Goal: Task Accomplishment & Management: Manage account settings

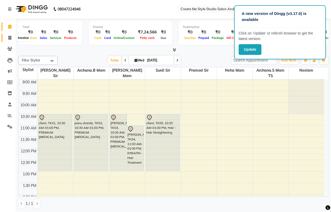
click at [11, 39] on icon at bounding box center [9, 38] width 3 height 4
select select "service"
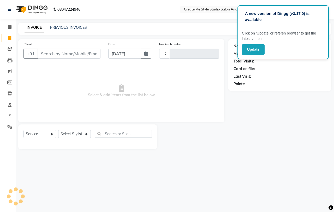
type input "1775"
select select "8253"
click at [145, 55] on icon "button" at bounding box center [146, 53] width 4 height 4
select select "9"
select select "2025"
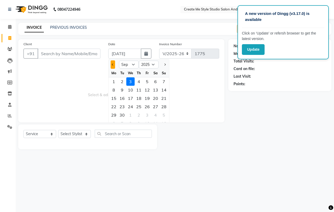
click at [112, 62] on button "Previous month" at bounding box center [113, 64] width 4 height 8
select select "8"
click at [166, 116] on div "31" at bounding box center [164, 115] width 8 height 8
type input "[DATE]"
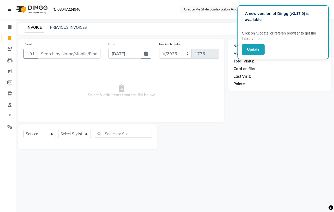
click at [73, 24] on div "INVOICE PREVIOUS INVOICES Create New Save Open Invoices" at bounding box center [175, 29] width 314 height 12
click at [71, 27] on link "PREVIOUS INVOICES" at bounding box center [68, 27] width 37 height 5
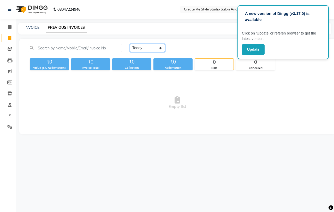
click at [161, 49] on select "[DATE] [DATE] Custom Range" at bounding box center [147, 48] width 35 height 8
select select "range"
click at [130, 44] on select "[DATE] [DATE] Custom Range" at bounding box center [147, 48] width 35 height 8
click at [187, 48] on input "[DATE]" at bounding box center [190, 47] width 37 height 7
select select "9"
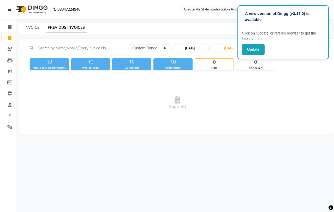
select select "2025"
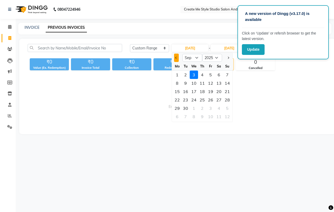
click at [176, 56] on button "Previous month" at bounding box center [176, 58] width 4 height 8
select select "8"
click at [227, 109] on div "31" at bounding box center [227, 108] width 8 height 8
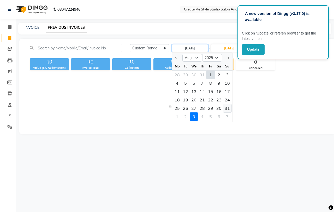
type input "[DATE]"
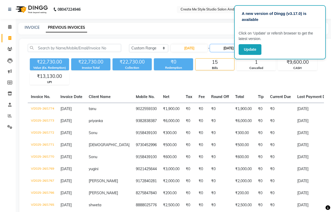
click at [227, 48] on input "[DATE]" at bounding box center [228, 47] width 37 height 7
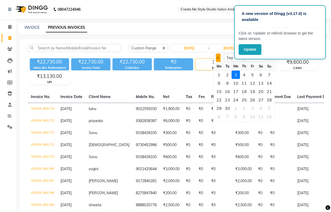
click at [218, 58] on span "Previous month" at bounding box center [218, 58] width 2 height 2
select select "8"
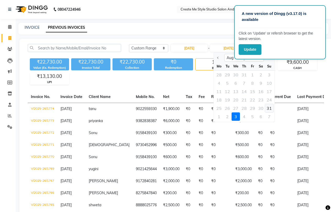
click at [268, 108] on div "31" at bounding box center [269, 108] width 8 height 8
type input "[DATE]"
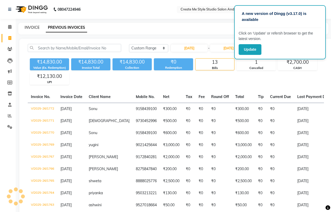
click at [29, 26] on link "INVOICE" at bounding box center [32, 27] width 15 height 5
select select "service"
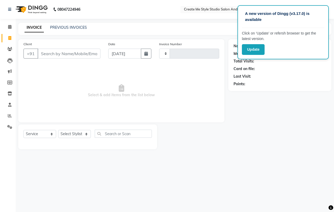
type input "1775"
select select "8253"
click at [56, 54] on input "Client" at bounding box center [69, 54] width 63 height 10
click at [147, 55] on icon "button" at bounding box center [146, 53] width 4 height 4
select select "9"
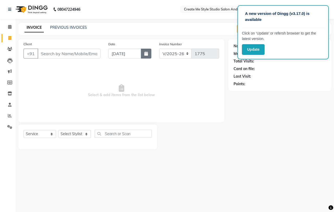
select select "2025"
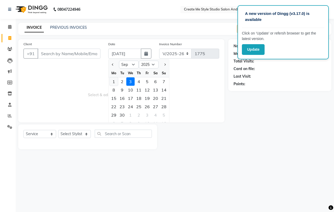
click at [114, 83] on div "1" at bounding box center [114, 81] width 8 height 8
type input "[DATE]"
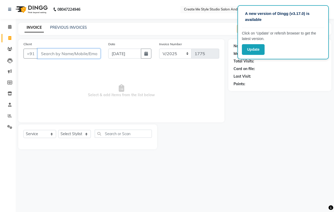
click at [51, 55] on input "Client" at bounding box center [69, 54] width 63 height 10
type input "7276661571"
click at [85, 56] on span "Add Client" at bounding box center [87, 53] width 21 height 5
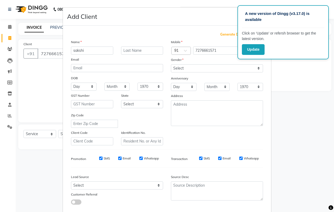
type input "sakshi"
click at [194, 68] on select "Select [DEMOGRAPHIC_DATA] [DEMOGRAPHIC_DATA] Other Prefer Not To Say" at bounding box center [217, 68] width 92 height 8
select select "[DEMOGRAPHIC_DATA]"
click at [171, 64] on select "Select [DEMOGRAPHIC_DATA] [DEMOGRAPHIC_DATA] Other Prefer Not To Say" at bounding box center [217, 68] width 92 height 8
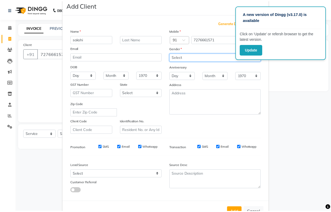
scroll to position [29, 0]
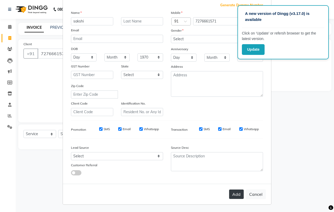
click at [238, 194] on button "Add" at bounding box center [236, 193] width 15 height 9
select select
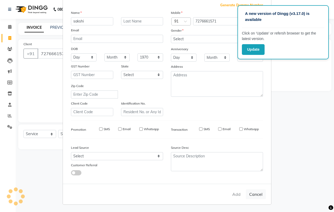
select select
checkbox input "false"
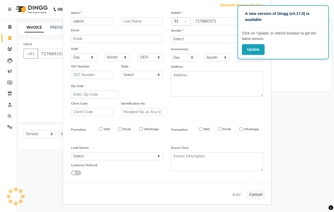
checkbox input "false"
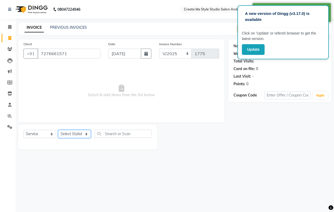
click at [86, 136] on select "Select Stylist [PERSON_NAME] sir Archana.B mam Archana.S mam TS [PERSON_NAME] m…" at bounding box center [74, 134] width 33 height 8
select select "79118"
click at [58, 130] on select "Select Stylist [PERSON_NAME] sir Archana.B mam Archana.S mam TS [PERSON_NAME] m…" at bounding box center [74, 134] width 33 height 8
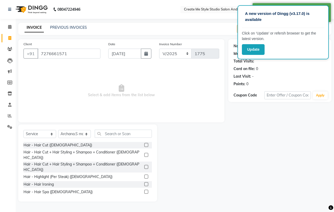
drag, startPoint x: 142, startPoint y: 161, endPoint x: 136, endPoint y: 124, distance: 37.8
click at [144, 165] on label at bounding box center [146, 167] width 4 height 4
click at [144, 165] on input "checkbox" at bounding box center [145, 166] width 3 height 3
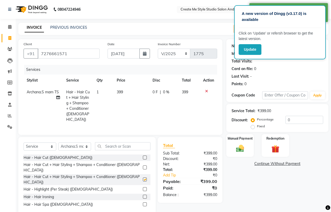
checkbox input "false"
click at [127, 86] on th "Price" at bounding box center [131, 80] width 36 height 12
click at [131, 91] on td "399" at bounding box center [131, 105] width 36 height 39
select select "79118"
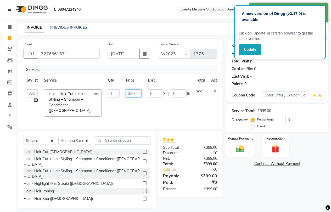
click at [137, 93] on input "399" at bounding box center [134, 93] width 16 height 8
type input "300"
click at [250, 149] on div "Manual Payment" at bounding box center [239, 146] width 28 height 24
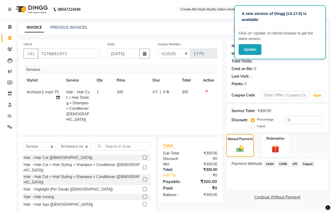
click at [267, 164] on span "CASH" at bounding box center [269, 164] width 11 height 6
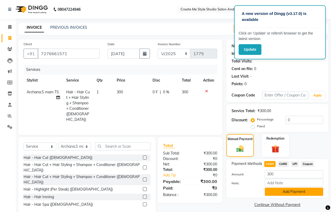
click at [272, 193] on button "Add Payment" at bounding box center [293, 192] width 58 height 8
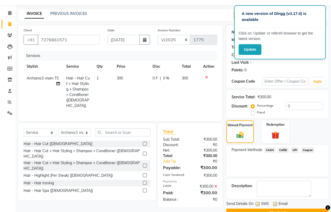
scroll to position [26, 0]
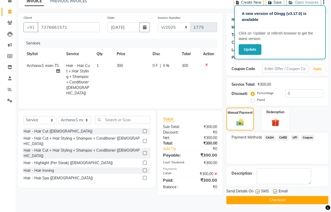
drag, startPoint x: 275, startPoint y: 192, endPoint x: 273, endPoint y: 192, distance: 2.6
click at [275, 192] on label at bounding box center [275, 191] width 4 height 4
click at [275, 192] on input "checkbox" at bounding box center [274, 191] width 3 height 3
checkbox input "false"
click at [257, 191] on label at bounding box center [257, 191] width 4 height 4
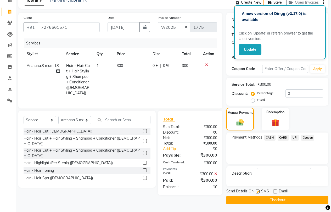
click at [257, 191] on input "checkbox" at bounding box center [256, 191] width 3 height 3
checkbox input "false"
click at [251, 201] on button "Checkout" at bounding box center [277, 200] width 102 height 8
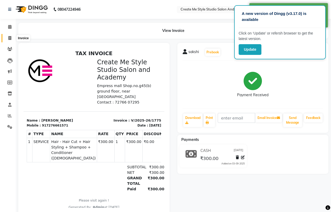
click at [10, 39] on icon at bounding box center [9, 38] width 3 height 4
select select "service"
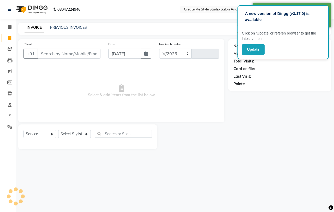
select select "8253"
type input "1776"
click at [148, 56] on button "button" at bounding box center [146, 54] width 10 height 10
select select "9"
select select "2025"
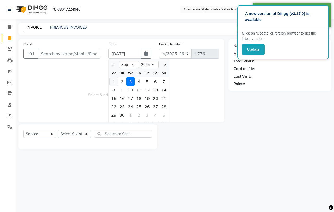
click at [114, 81] on div "1" at bounding box center [114, 81] width 8 height 8
type input "[DATE]"
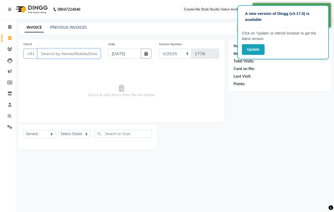
click at [59, 53] on input "Client" at bounding box center [69, 54] width 63 height 10
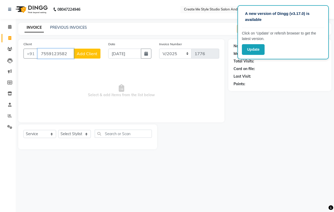
type input "7559123582"
click at [90, 54] on span "Add Client" at bounding box center [87, 53] width 21 height 5
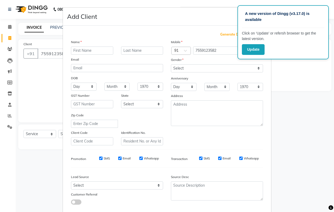
click at [89, 49] on input "text" at bounding box center [92, 51] width 42 height 8
type input "[PERSON_NAME]"
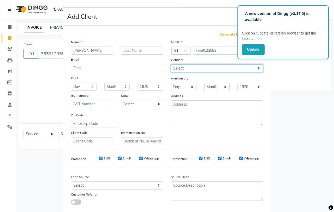
click at [178, 67] on select "Select [DEMOGRAPHIC_DATA] [DEMOGRAPHIC_DATA] Other Prefer Not To Say" at bounding box center [217, 68] width 92 height 8
select select "[DEMOGRAPHIC_DATA]"
click at [171, 64] on select "Select [DEMOGRAPHIC_DATA] [DEMOGRAPHIC_DATA] Other Prefer Not To Say" at bounding box center [217, 68] width 92 height 8
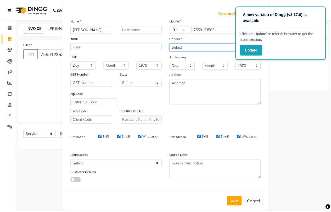
scroll to position [29, 0]
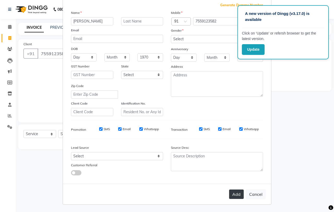
click at [233, 192] on button "Add" at bounding box center [236, 193] width 15 height 9
select select
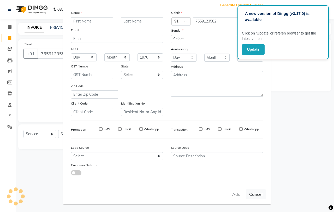
select select
checkbox input "false"
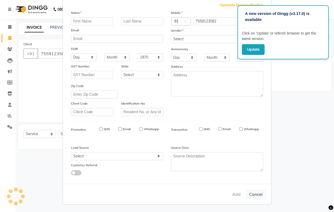
checkbox input "false"
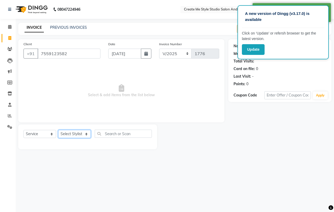
click at [73, 134] on select "Select Stylist [PERSON_NAME] sir Archana.B mam Archana.S mam TS [PERSON_NAME] m…" at bounding box center [74, 134] width 33 height 8
select select "85381"
click at [58, 130] on select "Select Stylist [PERSON_NAME] sir Archana.B mam Archana.S mam TS [PERSON_NAME] m…" at bounding box center [74, 134] width 33 height 8
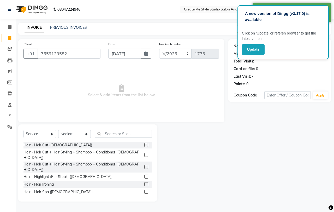
drag, startPoint x: 143, startPoint y: 161, endPoint x: 138, endPoint y: 136, distance: 25.5
click at [144, 165] on label at bounding box center [146, 167] width 4 height 4
click at [144, 165] on input "checkbox" at bounding box center [145, 166] width 3 height 3
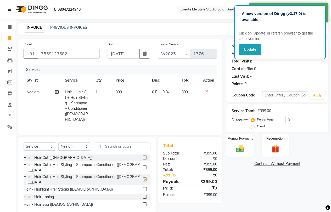
checkbox input "false"
click at [131, 93] on td "399" at bounding box center [130, 105] width 36 height 39
select select "85381"
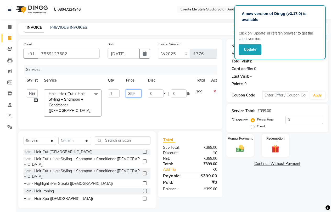
click at [137, 94] on input "399" at bounding box center [134, 93] width 16 height 8
type input "3"
type input "400"
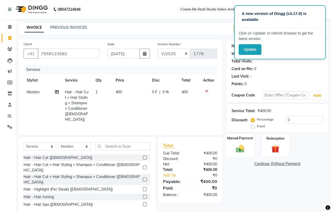
click at [233, 146] on img at bounding box center [239, 148] width 13 height 9
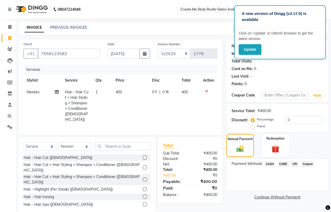
click at [270, 163] on span "CASH" at bounding box center [269, 164] width 11 height 6
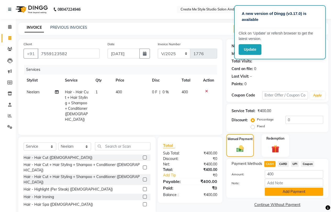
click at [276, 191] on button "Add Payment" at bounding box center [293, 192] width 58 height 8
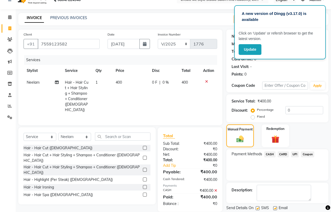
scroll to position [26, 0]
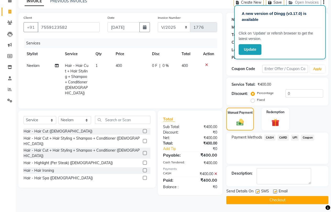
click at [275, 190] on label at bounding box center [275, 191] width 4 height 4
click at [275, 190] on input "checkbox" at bounding box center [274, 191] width 3 height 3
checkbox input "false"
click at [257, 191] on label at bounding box center [257, 191] width 4 height 4
click at [257, 191] on input "checkbox" at bounding box center [256, 191] width 3 height 3
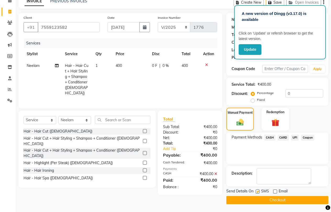
checkbox input "false"
click at [251, 197] on button "Checkout" at bounding box center [277, 200] width 102 height 8
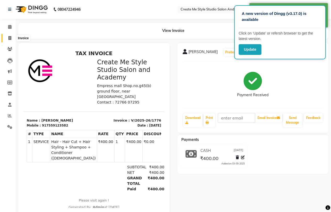
click at [8, 39] on span at bounding box center [9, 38] width 9 height 6
select select "service"
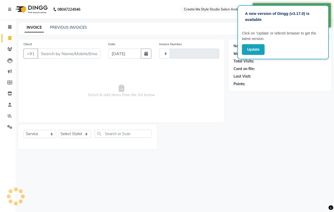
type input "1777"
select select "8253"
click at [149, 54] on button "button" at bounding box center [146, 54] width 10 height 10
select select "9"
select select "2025"
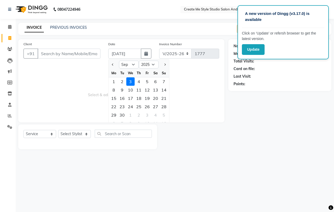
click at [115, 82] on div "1" at bounding box center [114, 81] width 8 height 8
type input "[DATE]"
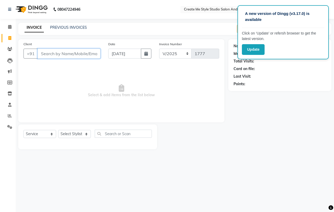
click at [71, 56] on input "Client" at bounding box center [69, 54] width 63 height 10
type input "9657078084"
click at [93, 53] on span "Add Client" at bounding box center [87, 53] width 21 height 5
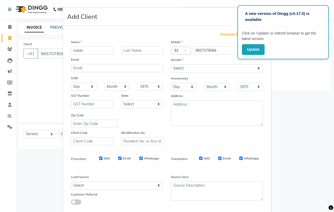
type input "nutan"
click at [218, 69] on select "Select [DEMOGRAPHIC_DATA] [DEMOGRAPHIC_DATA] Other Prefer Not To Say" at bounding box center [217, 68] width 92 height 8
select select "[DEMOGRAPHIC_DATA]"
click at [171, 64] on select "Select [DEMOGRAPHIC_DATA] [DEMOGRAPHIC_DATA] Other Prefer Not To Say" at bounding box center [217, 68] width 92 height 8
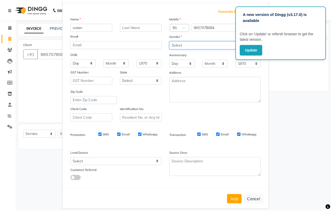
scroll to position [29, 0]
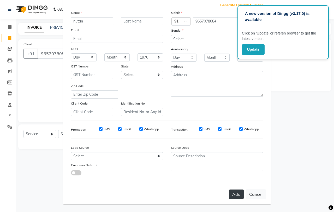
click at [240, 195] on button "Add" at bounding box center [236, 193] width 15 height 9
select select
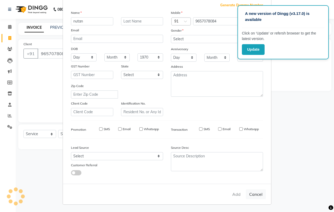
select select
checkbox input "false"
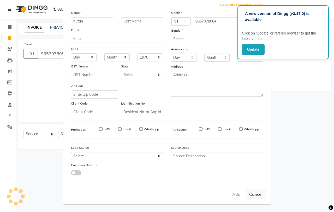
checkbox input "false"
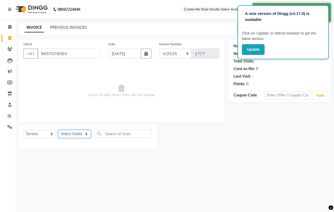
click at [83, 136] on select "Select Stylist [PERSON_NAME] sir Archana.B mam Archana.S mam TS [PERSON_NAME] m…" at bounding box center [74, 134] width 33 height 8
select select "85381"
click at [58, 130] on select "Select Stylist [PERSON_NAME] sir Archana.B mam Archana.S mam TS [PERSON_NAME] m…" at bounding box center [74, 134] width 33 height 8
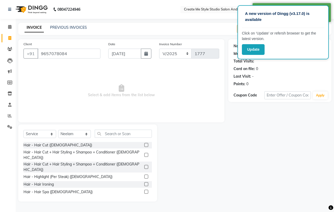
click at [144, 165] on label at bounding box center [146, 167] width 4 height 4
click at [144, 165] on input "checkbox" at bounding box center [145, 166] width 3 height 3
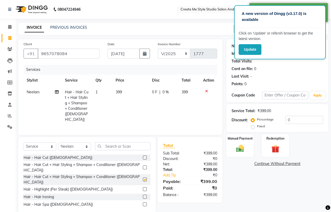
checkbox input "false"
click at [129, 91] on td "399" at bounding box center [130, 105] width 36 height 39
select select "85381"
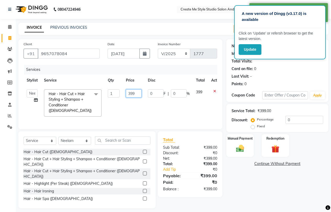
click at [140, 92] on input "399" at bounding box center [134, 93] width 16 height 8
type input "300"
click at [244, 147] on img at bounding box center [239, 148] width 13 height 9
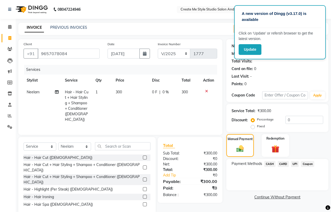
click at [269, 162] on span "CASH" at bounding box center [269, 164] width 11 height 6
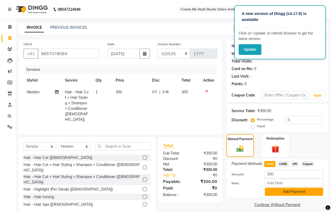
click at [284, 193] on button "Add Payment" at bounding box center [293, 192] width 58 height 8
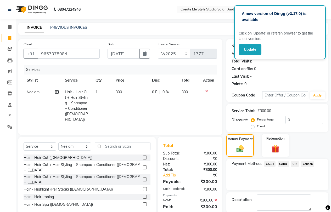
scroll to position [26, 0]
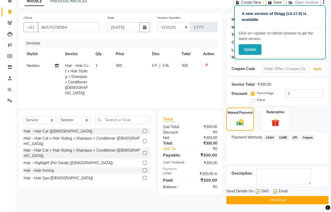
drag, startPoint x: 275, startPoint y: 192, endPoint x: 272, endPoint y: 191, distance: 2.9
click at [274, 192] on label at bounding box center [275, 191] width 4 height 4
click at [274, 192] on input "checkbox" at bounding box center [274, 191] width 3 height 3
checkbox input "false"
click at [258, 192] on label at bounding box center [257, 191] width 4 height 4
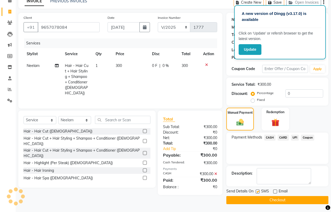
click at [258, 192] on input "checkbox" at bounding box center [256, 191] width 3 height 3
checkbox input "false"
click at [254, 201] on button "Checkout" at bounding box center [277, 200] width 102 height 8
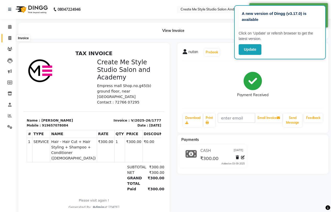
click at [9, 38] on icon at bounding box center [9, 38] width 3 height 4
select select "service"
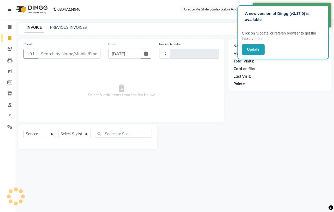
type input "1778"
select select "8253"
click at [148, 55] on button "button" at bounding box center [146, 54] width 10 height 10
select select "9"
select select "2025"
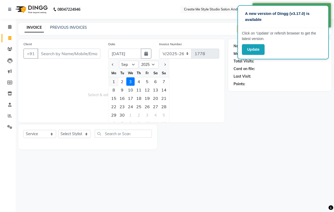
click at [115, 82] on div "1" at bounding box center [114, 81] width 8 height 8
type input "[DATE]"
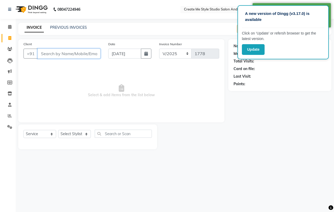
click at [44, 53] on input "Client" at bounding box center [69, 54] width 63 height 10
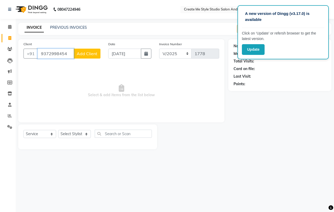
type input "9372998454"
click at [92, 53] on span "Add Client" at bounding box center [87, 53] width 21 height 5
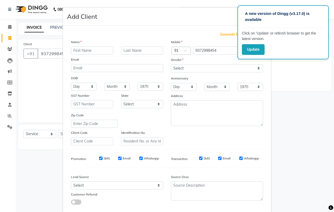
click at [86, 50] on input "text" at bounding box center [92, 51] width 42 height 8
type input "poonam"
click at [201, 69] on select "Select [DEMOGRAPHIC_DATA] [DEMOGRAPHIC_DATA] Other Prefer Not To Say" at bounding box center [217, 68] width 92 height 8
select select "[DEMOGRAPHIC_DATA]"
click at [171, 64] on select "Select [DEMOGRAPHIC_DATA] [DEMOGRAPHIC_DATA] Other Prefer Not To Say" at bounding box center [217, 68] width 92 height 8
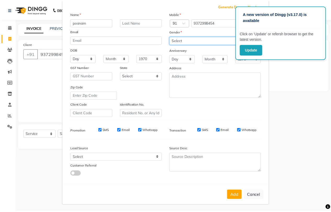
scroll to position [29, 0]
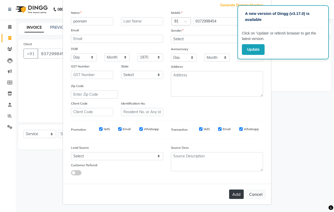
click at [239, 194] on button "Add" at bounding box center [236, 193] width 15 height 9
select select
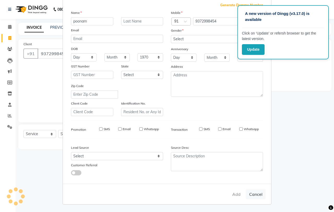
select select
checkbox input "false"
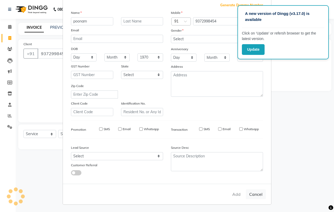
checkbox input "false"
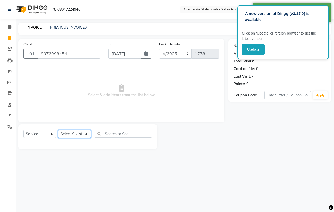
click at [83, 133] on select "Select Stylist [PERSON_NAME] sir Archana.B mam Archana.S mam TS [PERSON_NAME] m…" at bounding box center [74, 134] width 33 height 8
select select "79118"
click at [58, 130] on select "Select Stylist [PERSON_NAME] sir Archana.B mam Archana.S mam TS [PERSON_NAME] m…" at bounding box center [74, 134] width 33 height 8
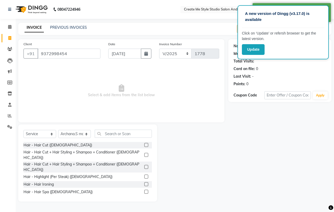
click at [144, 146] on label at bounding box center [146, 145] width 4 height 4
click at [144, 146] on input "checkbox" at bounding box center [145, 144] width 3 height 3
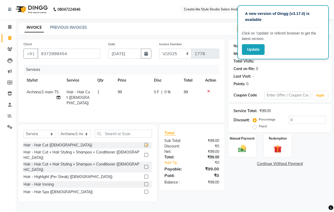
checkbox input "false"
click at [137, 93] on td "99" at bounding box center [133, 97] width 36 height 23
select select "79118"
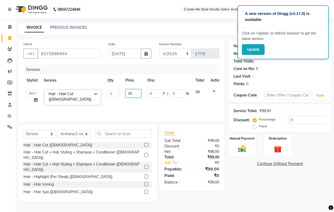
click at [137, 93] on input "99" at bounding box center [134, 93] width 16 height 8
type input "9"
type input "99"
click at [248, 142] on div "Manual Payment" at bounding box center [242, 146] width 29 height 24
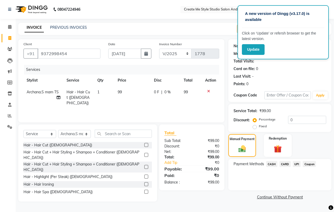
click at [296, 164] on span "UPI" at bounding box center [297, 164] width 8 height 6
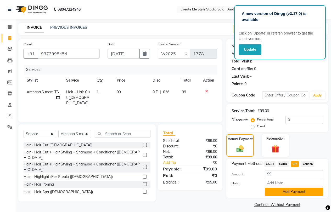
click at [291, 190] on button "Add Payment" at bounding box center [293, 192] width 58 height 8
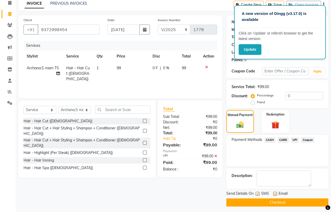
scroll to position [26, 0]
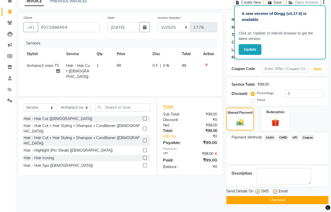
drag, startPoint x: 275, startPoint y: 192, endPoint x: 264, endPoint y: 190, distance: 11.6
click at [275, 192] on label at bounding box center [275, 191] width 4 height 4
click at [275, 192] on input "checkbox" at bounding box center [274, 191] width 3 height 3
checkbox input "false"
click at [258, 191] on label at bounding box center [257, 191] width 4 height 4
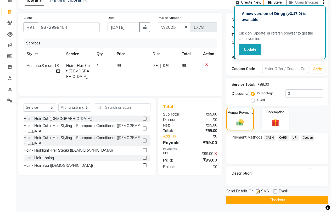
click at [258, 191] on input "checkbox" at bounding box center [256, 191] width 3 height 3
checkbox input "false"
click at [254, 201] on button "Checkout" at bounding box center [277, 200] width 102 height 8
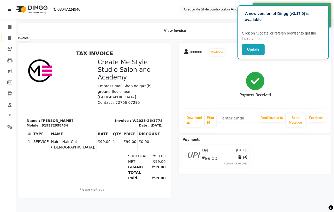
click at [7, 39] on span at bounding box center [9, 38] width 9 height 6
select select "service"
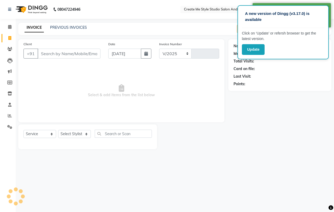
select select "8253"
type input "1779"
click at [73, 56] on input "Client" at bounding box center [69, 54] width 63 height 10
click at [148, 55] on button "button" at bounding box center [146, 54] width 10 height 10
select select "9"
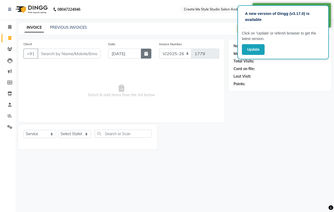
select select "2025"
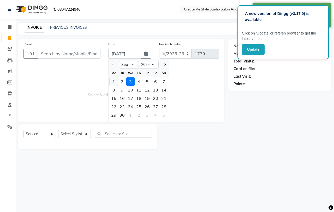
click at [115, 82] on div "1" at bounding box center [114, 81] width 8 height 8
type input "[DATE]"
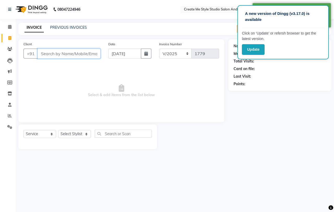
click at [51, 54] on input "Client" at bounding box center [69, 54] width 63 height 10
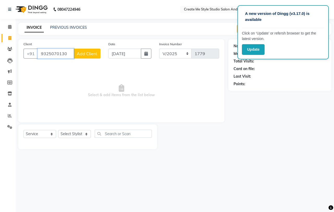
type input "9325070130"
click at [82, 50] on button "Add Client" at bounding box center [87, 54] width 27 height 10
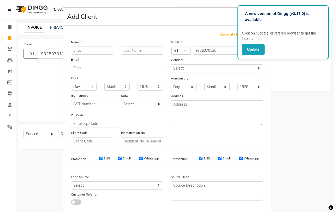
type input "priya"
click at [181, 67] on select "Select [DEMOGRAPHIC_DATA] [DEMOGRAPHIC_DATA] Other Prefer Not To Say" at bounding box center [217, 68] width 92 height 8
select select "[DEMOGRAPHIC_DATA]"
click at [171, 64] on select "Select [DEMOGRAPHIC_DATA] [DEMOGRAPHIC_DATA] Other Prefer Not To Say" at bounding box center [217, 68] width 92 height 8
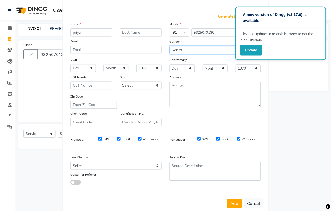
scroll to position [29, 0]
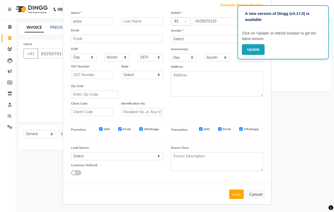
drag, startPoint x: 236, startPoint y: 193, endPoint x: 234, endPoint y: 191, distance: 2.8
click at [236, 193] on button "Add" at bounding box center [236, 193] width 15 height 9
select select
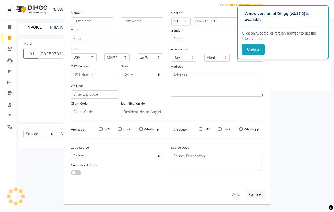
select select
checkbox input "false"
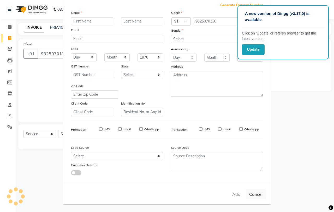
checkbox input "false"
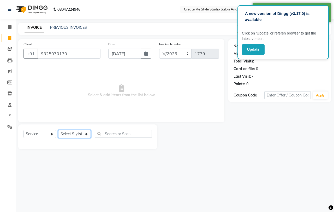
click at [71, 135] on select "Select Stylist [PERSON_NAME] sir Archana.B mam Archana.S mam TS [PERSON_NAME] m…" at bounding box center [74, 134] width 33 height 8
select select "85381"
click at [58, 130] on select "Select Stylist [PERSON_NAME] sir Archana.B mam Archana.S mam TS [PERSON_NAME] m…" at bounding box center [74, 134] width 33 height 8
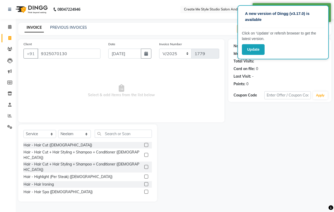
click at [144, 144] on label at bounding box center [146, 145] width 4 height 4
click at [144, 144] on input "checkbox" at bounding box center [145, 144] width 3 height 3
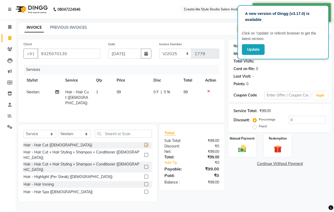
checkbox input "false"
click at [246, 150] on img at bounding box center [243, 149] width 14 height 10
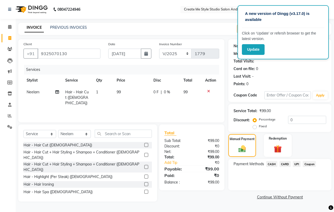
click at [297, 164] on span "UPI" at bounding box center [297, 164] width 8 height 6
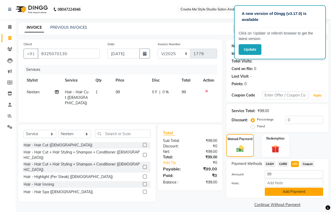
click at [288, 192] on button "Add Payment" at bounding box center [293, 192] width 58 height 8
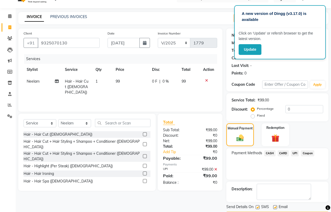
scroll to position [26, 0]
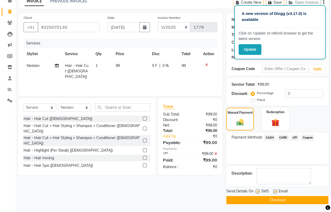
click at [274, 191] on label at bounding box center [275, 191] width 4 height 4
click at [274, 191] on input "checkbox" at bounding box center [274, 191] width 3 height 3
checkbox input "false"
click at [256, 191] on label at bounding box center [257, 191] width 4 height 4
click at [256, 191] on input "checkbox" at bounding box center [256, 191] width 3 height 3
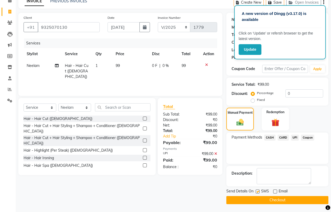
checkbox input "false"
click at [256, 197] on button "Checkout" at bounding box center [277, 200] width 102 height 8
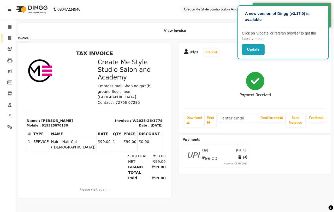
click at [14, 38] on span at bounding box center [9, 38] width 9 height 6
select select "8253"
select select "service"
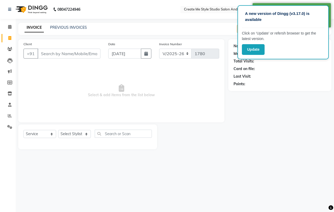
click at [152, 52] on div "Date [DATE]" at bounding box center [130, 51] width 51 height 21
click at [146, 54] on icon "button" at bounding box center [146, 53] width 4 height 4
select select "9"
select select "2025"
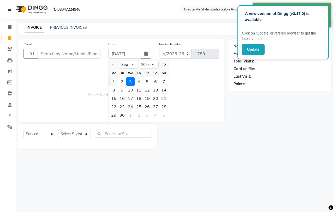
click at [114, 82] on div "1" at bounding box center [114, 81] width 8 height 8
type input "[DATE]"
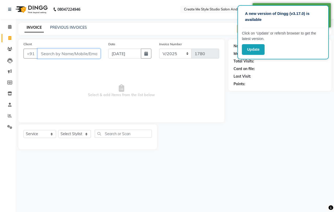
click at [73, 57] on input "Client" at bounding box center [69, 54] width 63 height 10
type input "9"
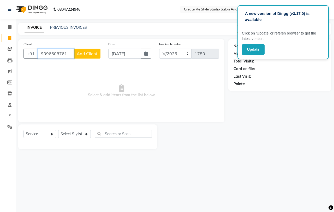
type input "9096608761"
click at [89, 55] on span "Add Client" at bounding box center [87, 53] width 21 height 5
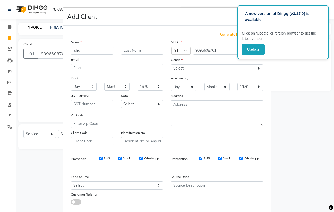
type input "isha"
click at [186, 66] on select "Select [DEMOGRAPHIC_DATA] [DEMOGRAPHIC_DATA] Other Prefer Not To Say" at bounding box center [217, 68] width 92 height 8
select select "[DEMOGRAPHIC_DATA]"
click at [171, 64] on select "Select [DEMOGRAPHIC_DATA] [DEMOGRAPHIC_DATA] Other Prefer Not To Say" at bounding box center [217, 68] width 92 height 8
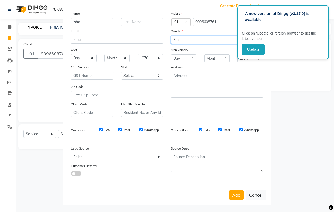
scroll to position [29, 0]
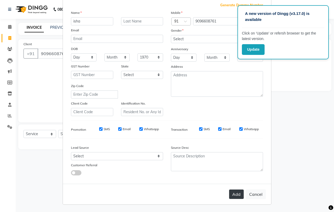
click at [235, 192] on button "Add" at bounding box center [236, 193] width 15 height 9
select select
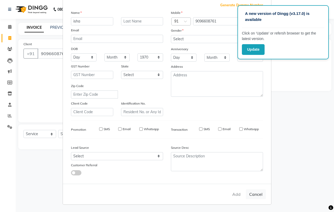
select select
checkbox input "false"
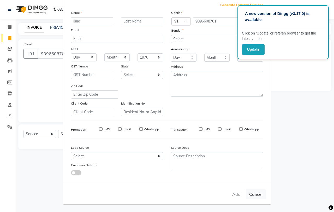
checkbox input "false"
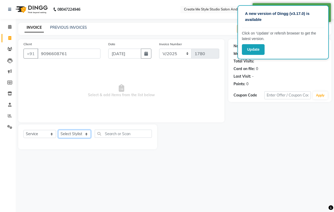
click at [74, 134] on select "Select Stylist [PERSON_NAME] sir Archana.B mam Archana.S mam TS [PERSON_NAME] m…" at bounding box center [74, 134] width 33 height 8
select select "79115"
click at [58, 130] on select "Select Stylist [PERSON_NAME] sir Archana.B mam Archana.S mam TS [PERSON_NAME] m…" at bounding box center [74, 134] width 33 height 8
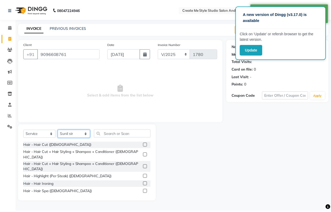
scroll to position [78, 0]
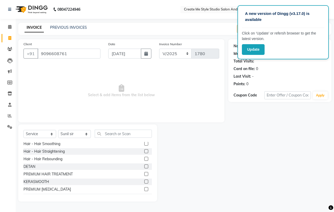
click at [144, 149] on label at bounding box center [146, 151] width 4 height 4
click at [144, 150] on input "checkbox" at bounding box center [145, 151] width 3 height 3
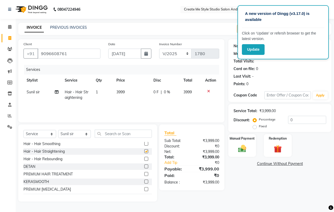
checkbox input "false"
click at [129, 89] on td "3999" at bounding box center [131, 94] width 37 height 17
select select "79115"
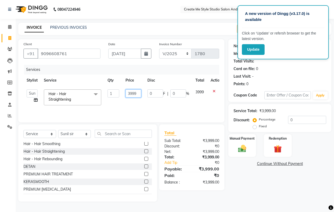
click at [140, 94] on input "3999" at bounding box center [134, 93] width 16 height 8
type input "3"
type input "2200"
click at [242, 148] on img at bounding box center [243, 149] width 14 height 10
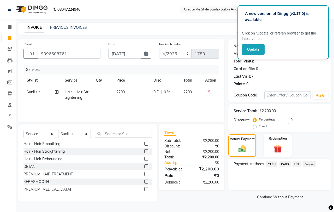
click at [270, 163] on span "CASH" at bounding box center [272, 164] width 11 height 6
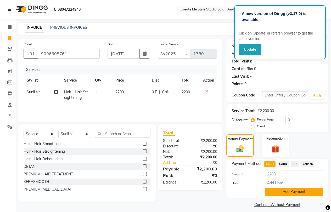
click at [280, 190] on button "Add Payment" at bounding box center [293, 192] width 58 height 8
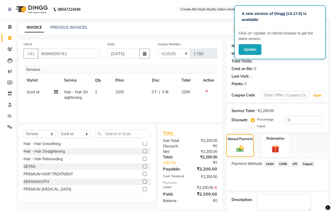
click at [143, 149] on label at bounding box center [145, 151] width 4 height 4
click at [143, 150] on input "checkbox" at bounding box center [144, 151] width 3 height 3
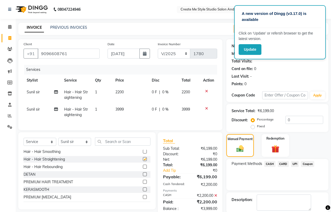
checkbox input "false"
click at [131, 112] on td "3999" at bounding box center [130, 111] width 36 height 17
select select "79115"
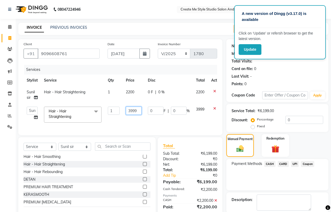
click at [137, 110] on input "3999" at bounding box center [134, 111] width 16 height 8
type input "3"
type input "1800"
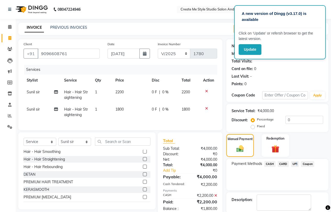
click at [296, 163] on span "UPI" at bounding box center [295, 164] width 8 height 6
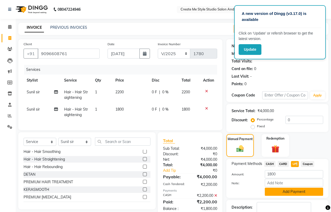
click at [290, 192] on button "Add Payment" at bounding box center [293, 192] width 58 height 8
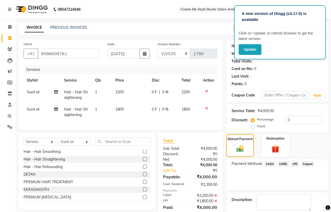
scroll to position [26, 0]
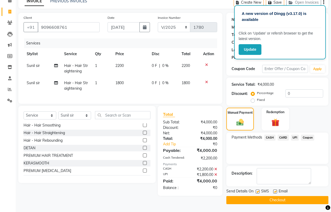
click at [275, 192] on label at bounding box center [275, 191] width 4 height 4
click at [275, 192] on input "checkbox" at bounding box center [274, 191] width 3 height 3
checkbox input "false"
click at [257, 192] on label at bounding box center [257, 191] width 4 height 4
click at [257, 192] on input "checkbox" at bounding box center [256, 191] width 3 height 3
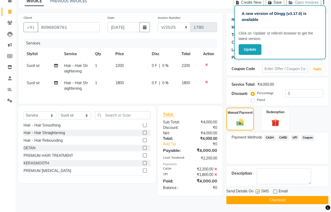
checkbox input "false"
click at [257, 202] on button "Checkout" at bounding box center [277, 200] width 102 height 8
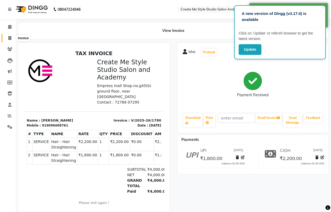
click at [10, 38] on icon at bounding box center [9, 38] width 3 height 4
select select "service"
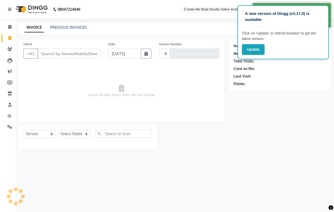
type input "1781"
select select "8253"
click at [67, 54] on input "Client" at bounding box center [69, 54] width 63 height 10
click at [148, 56] on button "button" at bounding box center [146, 54] width 10 height 10
select select "9"
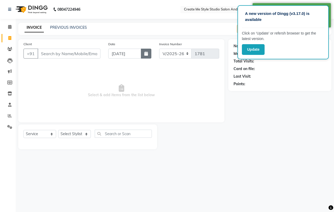
select select "2025"
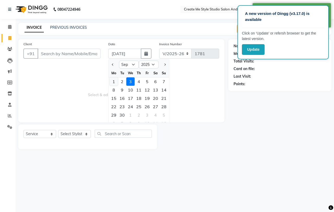
click at [115, 82] on div "1" at bounding box center [114, 81] width 8 height 8
type input "[DATE]"
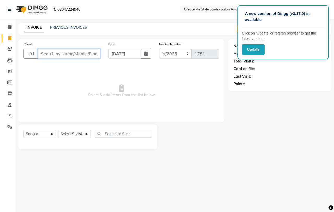
click at [60, 55] on input "Client" at bounding box center [69, 54] width 63 height 10
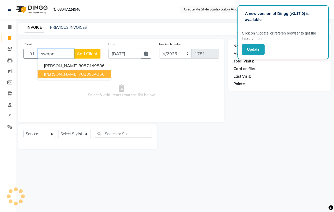
click at [79, 75] on ngb-highlight "7020954366" at bounding box center [92, 73] width 26 height 5
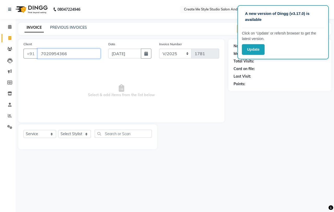
type input "7020954366"
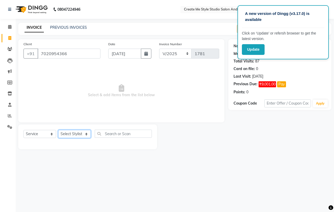
click at [75, 134] on select "Select Stylist [PERSON_NAME] sir Archana.B mam Archana.S mam TS [PERSON_NAME] m…" at bounding box center [74, 134] width 33 height 8
select select "79115"
click at [58, 130] on select "Select Stylist [PERSON_NAME] sir Archana.B mam Archana.S mam TS [PERSON_NAME] m…" at bounding box center [74, 134] width 33 height 8
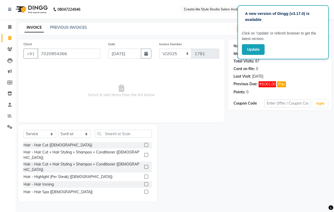
click at [144, 197] on label at bounding box center [146, 199] width 4 height 4
click at [144, 198] on input "checkbox" at bounding box center [145, 199] width 3 height 3
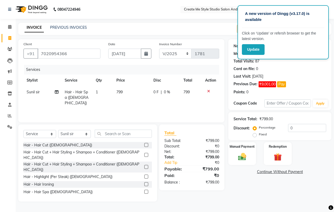
checkbox input "false"
click at [128, 93] on td "799" at bounding box center [131, 97] width 37 height 23
select select "79115"
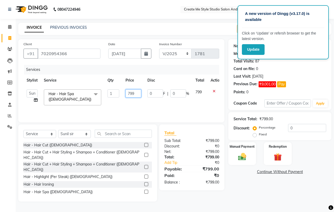
click at [138, 93] on input "799" at bounding box center [134, 93] width 16 height 8
type input "7"
type input "1200"
click at [246, 159] on img at bounding box center [243, 157] width 14 height 10
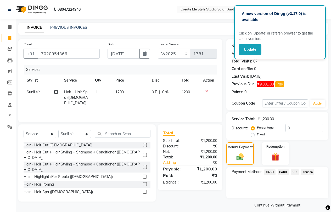
click at [295, 171] on span "UPI" at bounding box center [295, 172] width 8 height 6
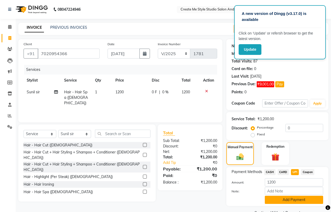
click at [284, 200] on button "Add Payment" at bounding box center [293, 200] width 58 height 8
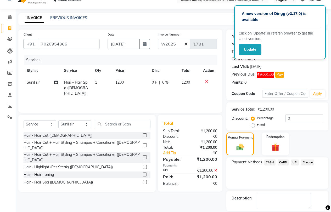
scroll to position [34, 0]
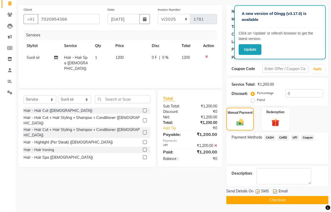
click at [276, 191] on label at bounding box center [275, 191] width 4 height 4
click at [276, 191] on input "checkbox" at bounding box center [274, 191] width 3 height 3
checkbox input "false"
click at [256, 191] on label at bounding box center [257, 191] width 4 height 4
click at [256, 191] on input "checkbox" at bounding box center [256, 191] width 3 height 3
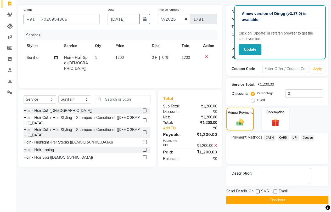
click at [256, 199] on button "Checkout" at bounding box center [277, 200] width 102 height 8
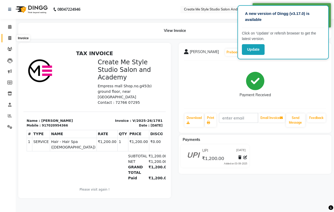
click at [9, 37] on icon at bounding box center [9, 38] width 3 height 4
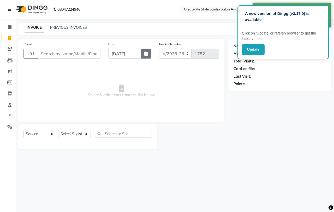
click at [146, 52] on icon "button" at bounding box center [146, 53] width 4 height 4
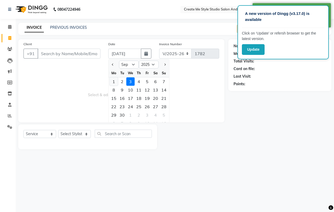
click at [115, 83] on div "1" at bounding box center [114, 81] width 8 height 8
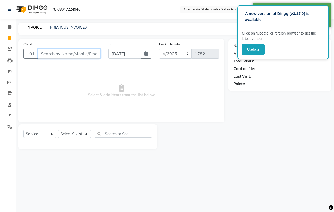
click at [56, 55] on input "Client" at bounding box center [69, 54] width 63 height 10
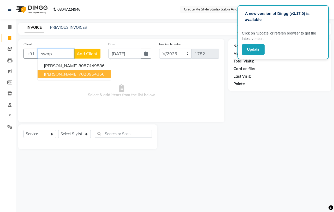
click at [79, 76] on ngb-highlight "7020954366" at bounding box center [92, 73] width 26 height 5
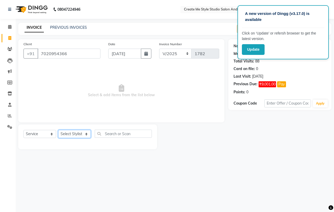
click at [83, 135] on select "Select Stylist [PERSON_NAME] sir Archana.B mam Archana.S mam TS [PERSON_NAME] m…" at bounding box center [74, 134] width 33 height 8
click at [58, 130] on select "Select Stylist [PERSON_NAME] sir Archana.B mam Archana.S mam TS [PERSON_NAME] m…" at bounding box center [74, 134] width 33 height 8
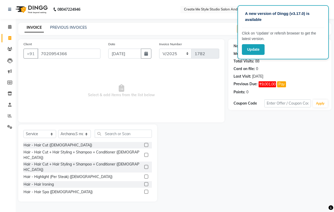
click at [144, 197] on label at bounding box center [146, 199] width 4 height 4
click at [144, 198] on input "checkbox" at bounding box center [145, 199] width 3 height 3
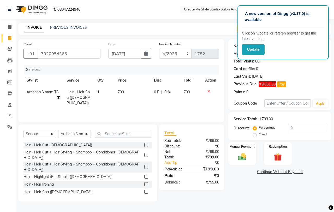
click at [133, 95] on td "799" at bounding box center [133, 97] width 36 height 23
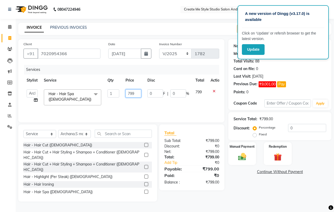
drag, startPoint x: 142, startPoint y: 92, endPoint x: 138, endPoint y: 93, distance: 3.4
click at [141, 92] on td "799" at bounding box center [134, 97] width 22 height 22
click at [235, 152] on div "Manual Payment" at bounding box center [242, 154] width 29 height 24
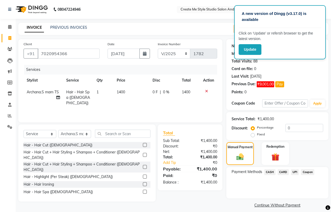
click at [294, 170] on span "UPI" at bounding box center [295, 172] width 8 height 6
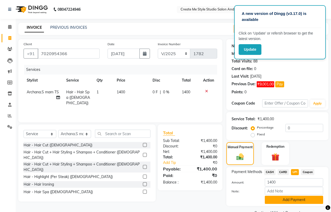
click at [285, 201] on button "Add Payment" at bounding box center [293, 200] width 58 height 8
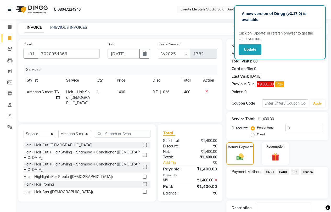
scroll to position [34, 0]
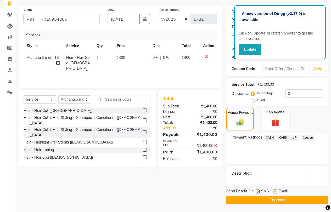
click at [275, 191] on label at bounding box center [275, 191] width 4 height 4
click at [275, 191] on input "checkbox" at bounding box center [274, 191] width 3 height 3
click at [256, 191] on label at bounding box center [257, 191] width 4 height 4
click at [256, 191] on input "checkbox" at bounding box center [256, 191] width 3 height 3
click at [252, 199] on button "Checkout" at bounding box center [277, 200] width 102 height 8
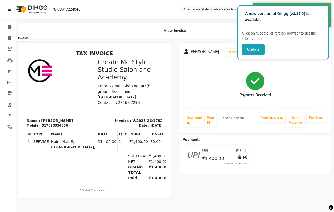
click at [11, 39] on icon at bounding box center [9, 38] width 3 height 4
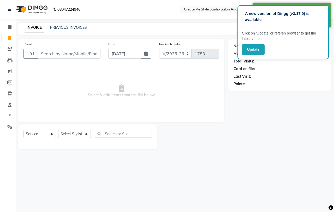
click at [61, 54] on input "Client" at bounding box center [69, 54] width 63 height 10
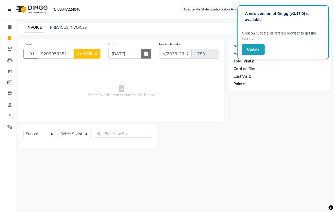
click at [146, 55] on icon "button" at bounding box center [146, 53] width 4 height 4
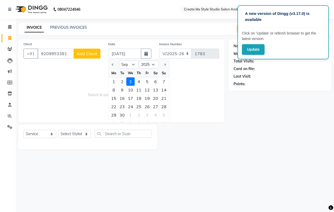
click at [115, 81] on div "1" at bounding box center [114, 81] width 8 height 8
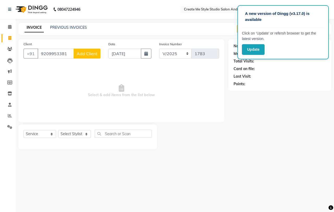
click at [92, 53] on span "Add Client" at bounding box center [87, 53] width 21 height 5
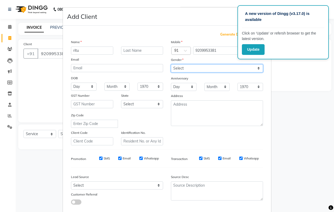
click at [187, 68] on select "Select [DEMOGRAPHIC_DATA] [DEMOGRAPHIC_DATA] Other Prefer Not To Say" at bounding box center [217, 68] width 92 height 8
click at [171, 64] on select "Select [DEMOGRAPHIC_DATA] [DEMOGRAPHIC_DATA] Other Prefer Not To Say" at bounding box center [217, 68] width 92 height 8
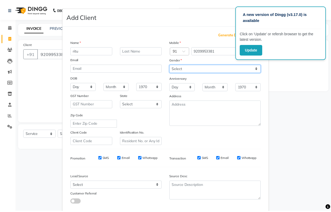
scroll to position [29, 0]
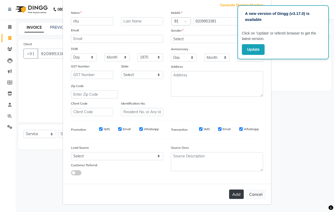
click at [233, 195] on button "Add" at bounding box center [236, 193] width 15 height 9
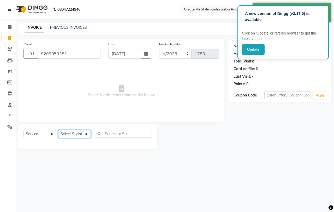
click at [82, 133] on select "Select Stylist [PERSON_NAME] sir Archana.B mam Archana.S mam TS [PERSON_NAME] m…" at bounding box center [74, 134] width 33 height 8
click at [58, 130] on select "Select Stylist [PERSON_NAME] sir Archana.B mam Archana.S mam TS [PERSON_NAME] m…" at bounding box center [74, 134] width 33 height 8
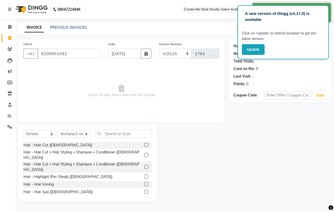
click at [144, 197] on label at bounding box center [146, 199] width 4 height 4
click at [144, 198] on input "checkbox" at bounding box center [145, 199] width 3 height 3
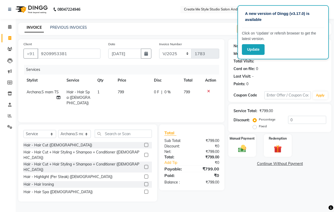
click at [125, 90] on td "799" at bounding box center [133, 97] width 36 height 23
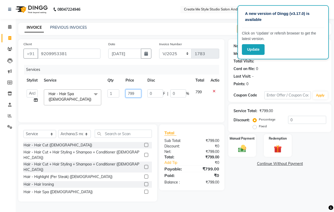
click at [137, 93] on input "799" at bounding box center [134, 93] width 16 height 8
click at [235, 142] on div "Manual Payment" at bounding box center [242, 146] width 29 height 24
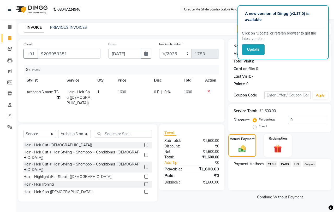
click at [296, 164] on span "UPI" at bounding box center [297, 164] width 8 height 6
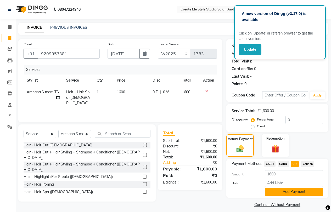
click at [291, 190] on button "Add Payment" at bounding box center [293, 192] width 58 height 8
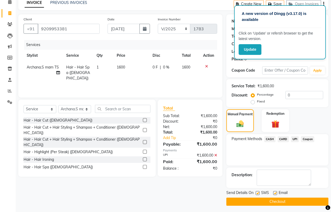
scroll to position [26, 0]
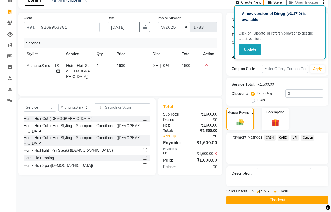
click at [275, 192] on label at bounding box center [275, 191] width 4 height 4
click at [275, 192] on input "checkbox" at bounding box center [274, 191] width 3 height 3
click at [258, 192] on label at bounding box center [257, 191] width 4 height 4
click at [258, 192] on input "checkbox" at bounding box center [256, 191] width 3 height 3
click at [253, 196] on button "Checkout" at bounding box center [277, 200] width 102 height 8
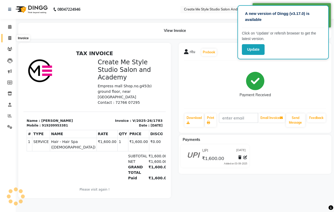
click at [10, 38] on icon at bounding box center [9, 38] width 3 height 4
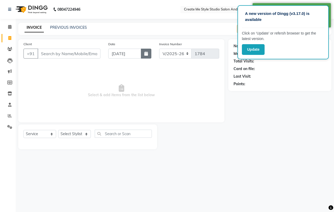
click at [146, 56] on button "button" at bounding box center [146, 54] width 10 height 10
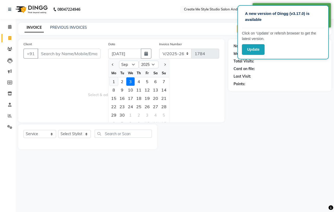
click at [115, 81] on div "1" at bounding box center [114, 81] width 8 height 8
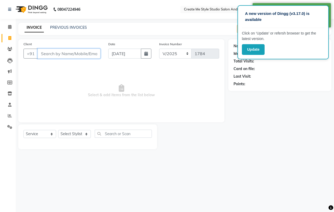
click at [49, 54] on input "Client" at bounding box center [69, 54] width 63 height 10
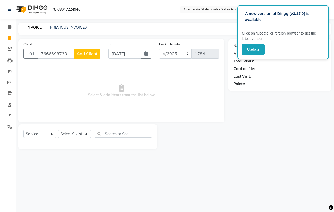
click at [87, 54] on span "Add Client" at bounding box center [87, 53] width 21 height 5
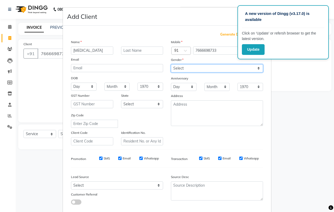
click at [205, 70] on select "Select [DEMOGRAPHIC_DATA] [DEMOGRAPHIC_DATA] Other Prefer Not To Say" at bounding box center [217, 68] width 92 height 8
click at [171, 64] on select "Select [DEMOGRAPHIC_DATA] [DEMOGRAPHIC_DATA] Other Prefer Not To Say" at bounding box center [217, 68] width 92 height 8
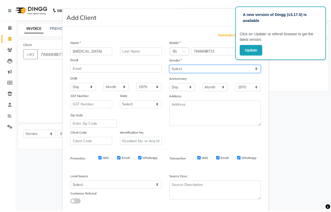
scroll to position [29, 0]
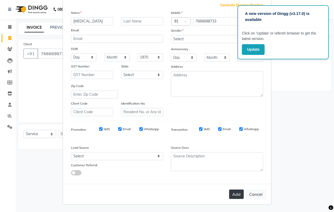
click at [232, 195] on button "Add" at bounding box center [236, 193] width 15 height 9
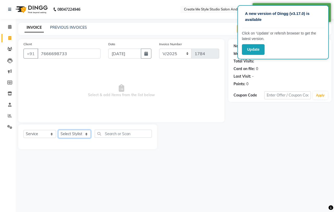
click at [71, 135] on select "Select Stylist [PERSON_NAME] sir Archana.B mam Archana.S mam TS [PERSON_NAME] m…" at bounding box center [74, 134] width 33 height 8
click at [58, 130] on select "Select Stylist [PERSON_NAME] sir Archana.B mam Archana.S mam TS [PERSON_NAME] m…" at bounding box center [74, 134] width 33 height 8
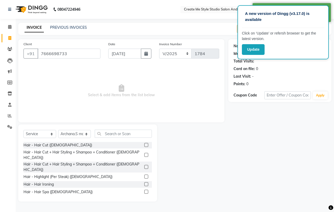
click at [144, 144] on label at bounding box center [146, 145] width 4 height 4
click at [144, 144] on input "checkbox" at bounding box center [145, 144] width 3 height 3
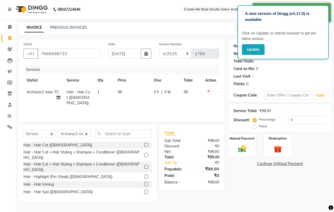
click at [126, 93] on td "99" at bounding box center [133, 97] width 36 height 23
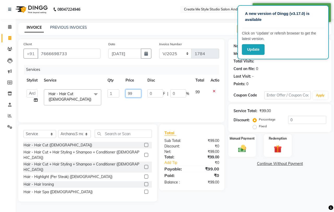
click at [128, 91] on input "99" at bounding box center [134, 93] width 16 height 8
click at [135, 92] on input "99" at bounding box center [134, 93] width 16 height 8
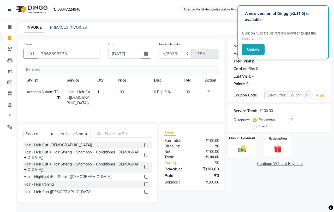
click at [245, 140] on label "Manual Payment" at bounding box center [242, 138] width 26 height 5
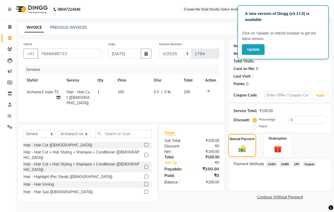
click at [299, 164] on span "UPI" at bounding box center [297, 164] width 8 height 6
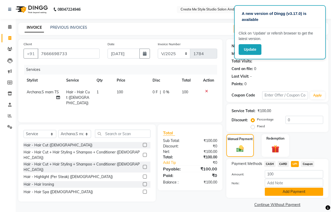
click at [285, 191] on button "Add Payment" at bounding box center [293, 192] width 58 height 8
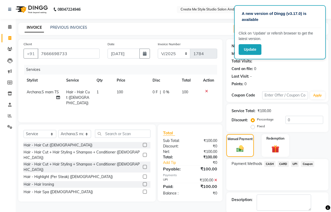
scroll to position [26, 0]
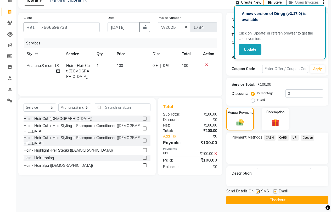
click at [274, 192] on label at bounding box center [275, 191] width 4 height 4
click at [274, 192] on input "checkbox" at bounding box center [274, 191] width 3 height 3
click at [257, 192] on label at bounding box center [257, 191] width 4 height 4
click at [257, 192] on input "checkbox" at bounding box center [256, 191] width 3 height 3
click at [256, 198] on button "Checkout" at bounding box center [277, 200] width 102 height 8
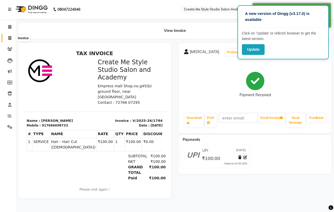
click at [10, 39] on icon at bounding box center [9, 38] width 3 height 4
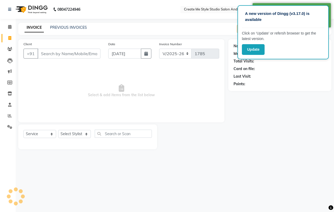
click at [63, 56] on input "Client" at bounding box center [69, 54] width 63 height 10
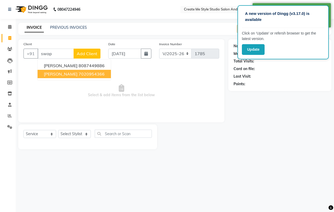
click at [80, 76] on ngb-highlight "7020954366" at bounding box center [92, 73] width 26 height 5
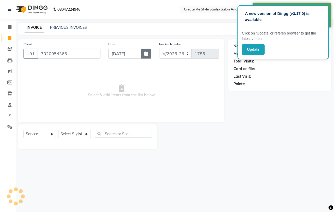
click at [143, 54] on button "button" at bounding box center [146, 54] width 10 height 10
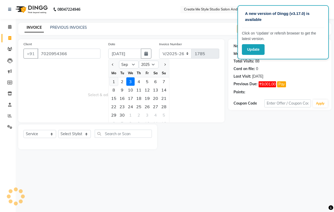
click at [112, 82] on div "1" at bounding box center [114, 81] width 8 height 8
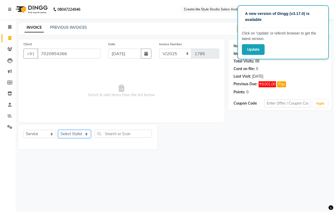
click at [83, 134] on select "Select Stylist [PERSON_NAME] sir Archana.B mam Archana.S mam TS [PERSON_NAME] m…" at bounding box center [74, 134] width 33 height 8
click at [58, 130] on select "Select Stylist [PERSON_NAME] sir Archana.B mam Archana.S mam TS [PERSON_NAME] m…" at bounding box center [74, 134] width 33 height 8
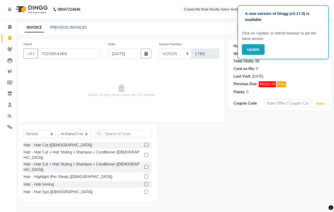
click at [144, 165] on label at bounding box center [146, 167] width 4 height 4
click at [144, 165] on input "checkbox" at bounding box center [145, 166] width 3 height 3
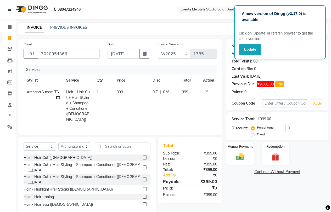
click at [128, 92] on td "399" at bounding box center [131, 105] width 36 height 39
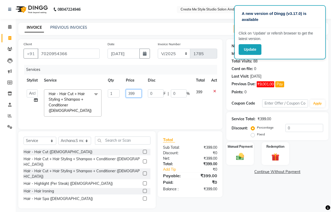
click at [135, 94] on input "399" at bounding box center [134, 93] width 16 height 8
drag, startPoint x: 295, startPoint y: 129, endPoint x: 292, endPoint y: 129, distance: 3.1
click at [295, 129] on input "0" at bounding box center [304, 128] width 38 height 8
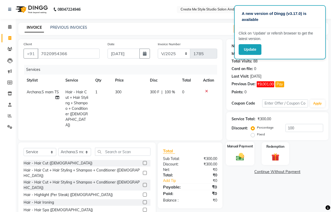
click at [245, 156] on img at bounding box center [239, 156] width 13 height 9
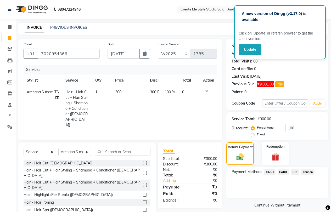
click at [282, 171] on span "CARD" at bounding box center [282, 172] width 11 height 6
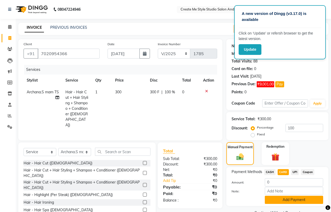
click at [285, 200] on button "Add Payment" at bounding box center [293, 200] width 58 height 8
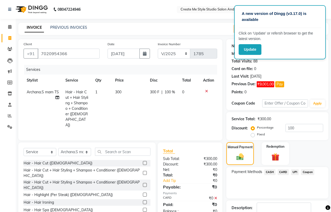
scroll to position [34, 0]
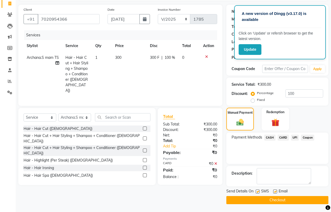
drag, startPoint x: 275, startPoint y: 191, endPoint x: 269, endPoint y: 190, distance: 6.6
click at [275, 191] on label at bounding box center [275, 191] width 4 height 4
click at [275, 191] on input "checkbox" at bounding box center [274, 191] width 3 height 3
click at [257, 192] on label at bounding box center [257, 191] width 4 height 4
click at [257, 192] on input "checkbox" at bounding box center [256, 191] width 3 height 3
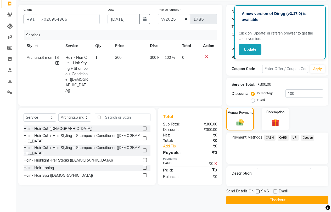
click at [253, 199] on button "Checkout" at bounding box center [277, 200] width 102 height 8
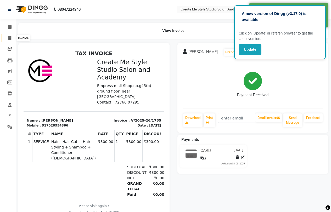
click at [9, 37] on icon at bounding box center [9, 38] width 3 height 4
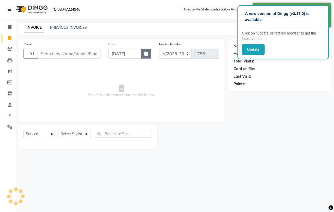
click at [144, 52] on icon "button" at bounding box center [146, 53] width 4 height 4
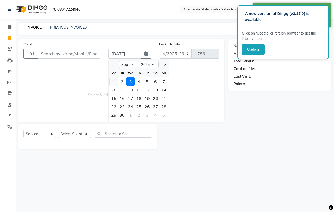
click at [113, 83] on div "1" at bounding box center [114, 81] width 8 height 8
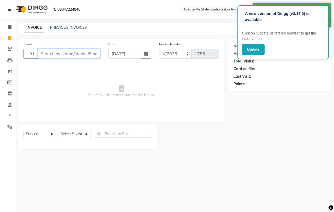
click at [67, 55] on input "Client" at bounding box center [69, 54] width 63 height 10
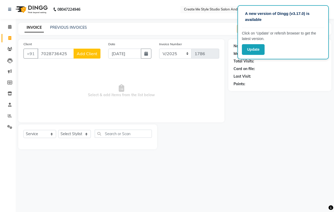
click at [85, 54] on span "Add Client" at bounding box center [87, 53] width 21 height 5
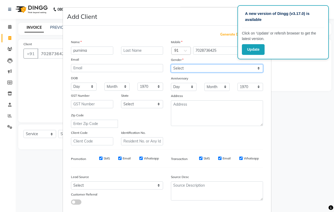
click at [192, 66] on select "Select [DEMOGRAPHIC_DATA] [DEMOGRAPHIC_DATA] Other Prefer Not To Say" at bounding box center [217, 68] width 92 height 8
click at [171, 64] on select "Select [DEMOGRAPHIC_DATA] [DEMOGRAPHIC_DATA] Other Prefer Not To Say" at bounding box center [217, 68] width 92 height 8
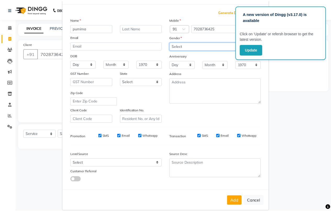
scroll to position [29, 0]
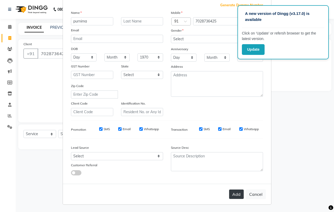
click at [234, 196] on button "Add" at bounding box center [236, 193] width 15 height 9
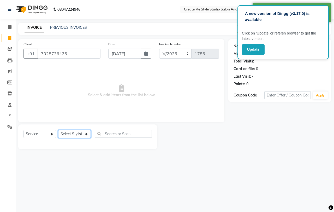
click at [80, 134] on select "Select Stylist [PERSON_NAME] sir Archana.B mam Archana.S mam TS [PERSON_NAME] m…" at bounding box center [74, 134] width 33 height 8
click at [58, 130] on select "Select Stylist [PERSON_NAME] sir Archana.B mam Archana.S mam TS [PERSON_NAME] m…" at bounding box center [74, 134] width 33 height 8
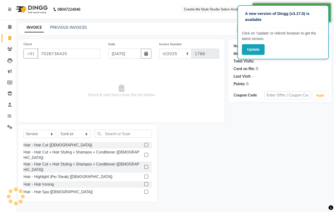
click at [144, 165] on label at bounding box center [146, 167] width 4 height 4
click at [144, 165] on input "checkbox" at bounding box center [145, 166] width 3 height 3
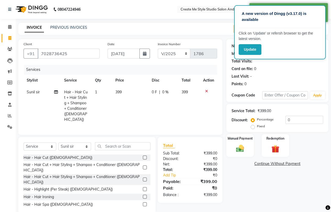
click at [127, 94] on td "399" at bounding box center [130, 105] width 36 height 39
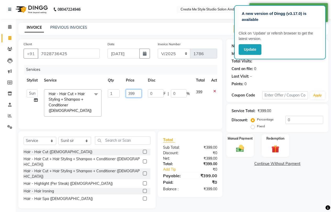
click at [137, 93] on input "399" at bounding box center [134, 93] width 16 height 8
click at [235, 147] on img at bounding box center [239, 148] width 13 height 9
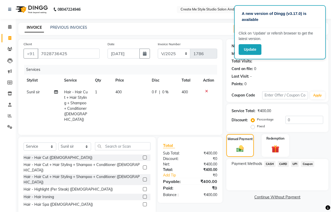
click at [271, 164] on span "CASH" at bounding box center [269, 164] width 11 height 6
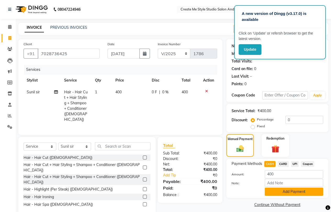
click at [280, 192] on button "Add Payment" at bounding box center [293, 192] width 58 height 8
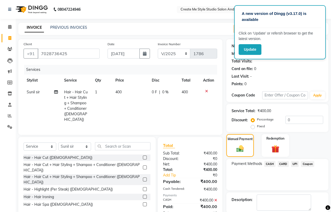
scroll to position [26, 0]
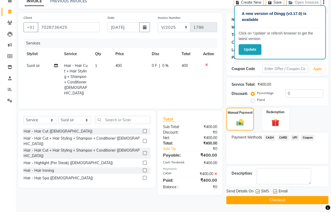
click at [275, 190] on label at bounding box center [275, 191] width 4 height 4
click at [275, 190] on input "checkbox" at bounding box center [274, 191] width 3 height 3
click at [257, 191] on label at bounding box center [257, 191] width 4 height 4
click at [257, 191] on input "checkbox" at bounding box center [256, 191] width 3 height 3
click at [255, 197] on button "Checkout" at bounding box center [277, 200] width 102 height 8
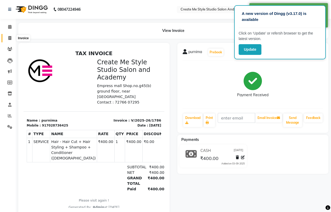
click at [11, 38] on icon at bounding box center [9, 38] width 3 height 4
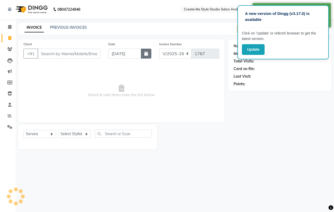
drag, startPoint x: 147, startPoint y: 54, endPoint x: 138, endPoint y: 59, distance: 9.9
click at [147, 54] on icon "button" at bounding box center [146, 53] width 4 height 4
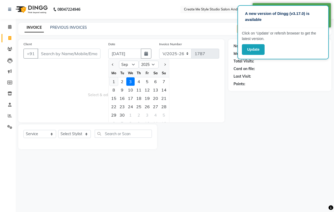
click at [111, 81] on div "1" at bounding box center [114, 81] width 8 height 8
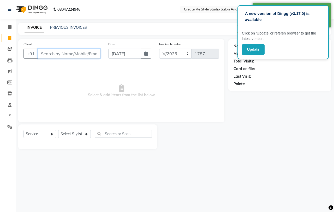
click at [51, 54] on input "Client" at bounding box center [69, 54] width 63 height 10
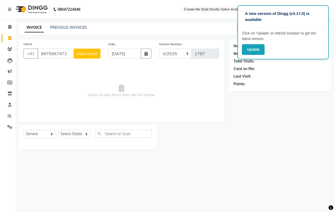
click at [91, 55] on span "Add Client" at bounding box center [87, 53] width 21 height 5
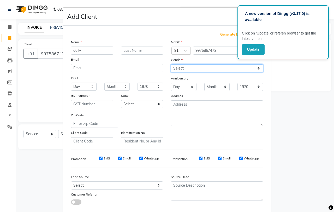
click at [197, 68] on select "Select [DEMOGRAPHIC_DATA] [DEMOGRAPHIC_DATA] Other Prefer Not To Say" at bounding box center [217, 68] width 92 height 8
click at [171, 64] on select "Select [DEMOGRAPHIC_DATA] [DEMOGRAPHIC_DATA] Other Prefer Not To Say" at bounding box center [217, 68] width 92 height 8
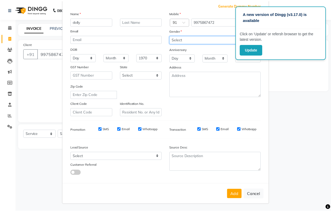
scroll to position [29, 0]
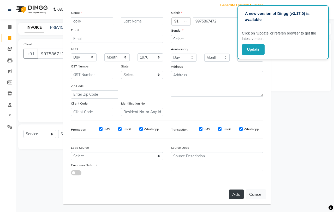
click at [236, 193] on button "Add" at bounding box center [236, 193] width 15 height 9
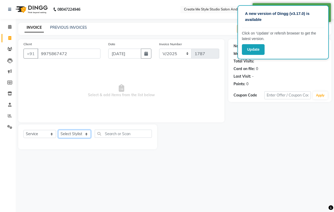
click at [72, 133] on select "Select Stylist [PERSON_NAME] sir Archana.B mam Archana.S mam TS [PERSON_NAME] m…" at bounding box center [74, 134] width 33 height 8
click at [58, 130] on select "Select Stylist [PERSON_NAME] sir Archana.B mam Archana.S mam TS [PERSON_NAME] m…" at bounding box center [74, 134] width 33 height 8
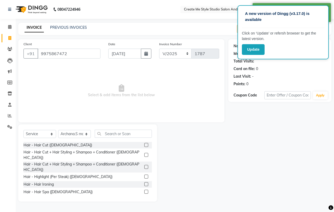
click at [144, 165] on label at bounding box center [146, 167] width 4 height 4
click at [144, 165] on input "checkbox" at bounding box center [145, 166] width 3 height 3
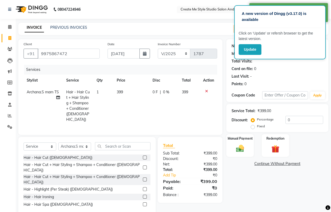
click at [126, 93] on td "399" at bounding box center [131, 105] width 36 height 39
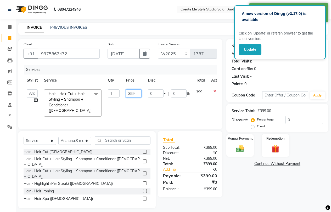
click at [136, 91] on input "399" at bounding box center [134, 93] width 16 height 8
click at [240, 145] on img at bounding box center [239, 148] width 13 height 9
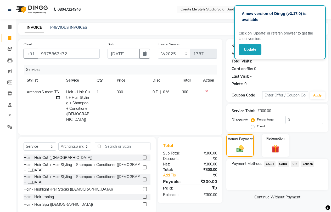
click at [295, 164] on span "UPI" at bounding box center [295, 164] width 8 height 6
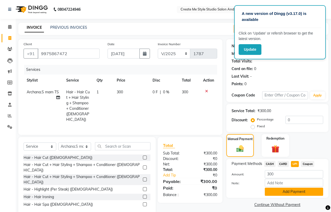
click at [291, 192] on button "Add Payment" at bounding box center [293, 192] width 58 height 8
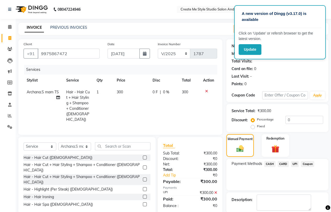
scroll to position [26, 0]
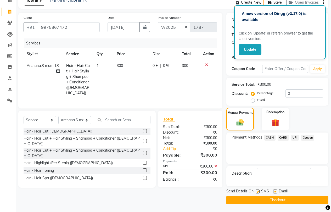
click at [276, 191] on label at bounding box center [275, 191] width 4 height 4
click at [276, 191] on input "checkbox" at bounding box center [274, 191] width 3 height 3
drag, startPoint x: 257, startPoint y: 191, endPoint x: 255, endPoint y: 194, distance: 4.0
click at [257, 191] on label at bounding box center [257, 191] width 4 height 4
click at [257, 191] on input "checkbox" at bounding box center [256, 191] width 3 height 3
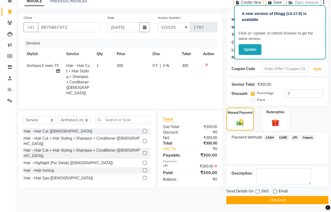
click at [254, 199] on button "Checkout" at bounding box center [277, 200] width 102 height 8
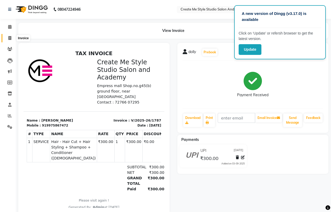
click at [10, 40] on icon at bounding box center [9, 38] width 3 height 4
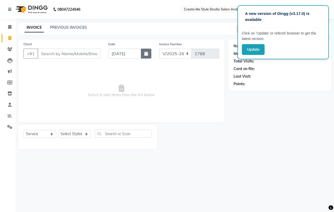
click at [146, 53] on icon "button" at bounding box center [146, 53] width 4 height 4
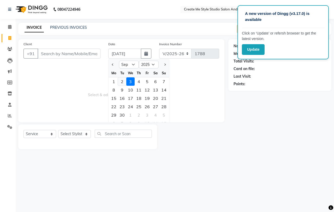
click at [123, 83] on div "2" at bounding box center [122, 81] width 8 height 8
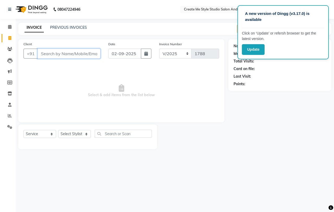
click at [75, 53] on input "Client" at bounding box center [69, 54] width 63 height 10
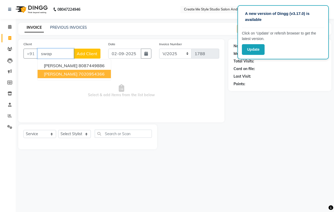
click at [79, 75] on ngb-highlight "7020954366" at bounding box center [92, 73] width 26 height 5
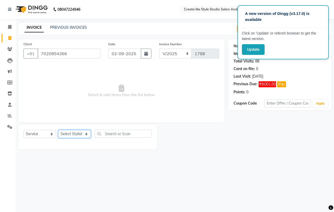
click at [80, 135] on select "Select Stylist [PERSON_NAME] sir Archana.B mam Archana.S mam TS [PERSON_NAME] m…" at bounding box center [74, 134] width 33 height 8
click at [58, 130] on select "Select Stylist [PERSON_NAME] sir Archana.B mam Archana.S mam TS [PERSON_NAME] m…" at bounding box center [74, 134] width 33 height 8
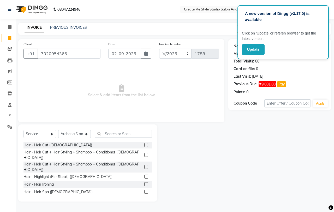
click at [144, 144] on label at bounding box center [146, 145] width 4 height 4
click at [144, 144] on input "checkbox" at bounding box center [145, 144] width 3 height 3
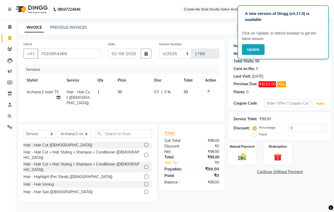
click at [128, 93] on td "99" at bounding box center [133, 97] width 36 height 23
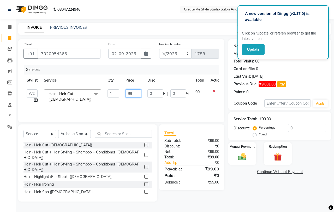
click at [136, 93] on input "99" at bounding box center [134, 93] width 16 height 8
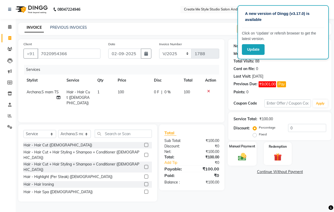
click at [240, 151] on div "Manual Payment" at bounding box center [242, 154] width 29 height 24
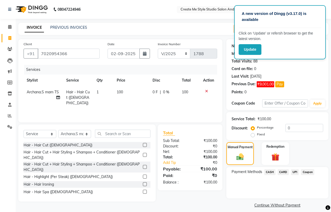
click at [272, 171] on span "CASH" at bounding box center [269, 172] width 11 height 6
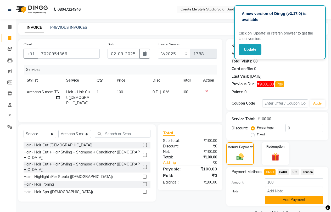
click at [279, 199] on button "Add Payment" at bounding box center [293, 200] width 58 height 8
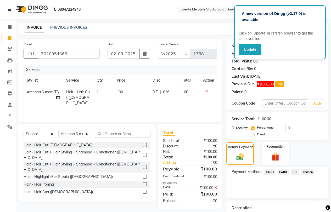
scroll to position [34, 0]
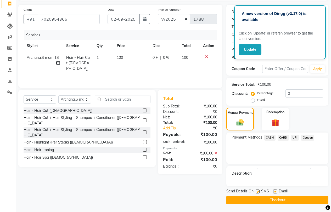
drag, startPoint x: 275, startPoint y: 190, endPoint x: 260, endPoint y: 192, distance: 15.0
click at [275, 190] on label at bounding box center [275, 191] width 4 height 4
click at [275, 190] on input "checkbox" at bounding box center [274, 191] width 3 height 3
click at [257, 192] on label at bounding box center [257, 191] width 4 height 4
click at [257, 192] on input "checkbox" at bounding box center [256, 191] width 3 height 3
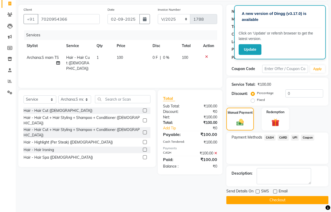
click at [251, 200] on button "Checkout" at bounding box center [277, 200] width 102 height 8
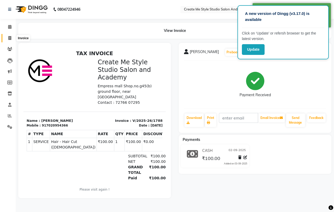
click at [10, 38] on icon at bounding box center [9, 38] width 3 height 4
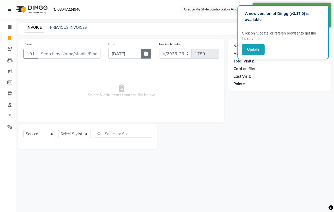
click at [144, 54] on button "button" at bounding box center [146, 54] width 10 height 10
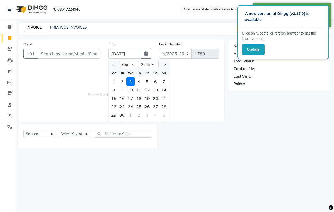
click at [123, 79] on div "2" at bounding box center [122, 81] width 8 height 8
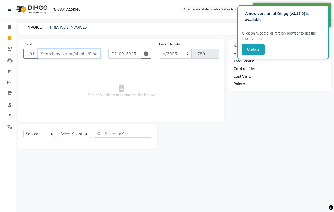
click at [50, 53] on input "Client" at bounding box center [69, 54] width 63 height 10
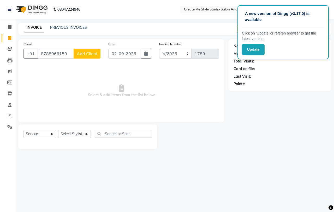
click at [86, 55] on span "Add Client" at bounding box center [87, 53] width 21 height 5
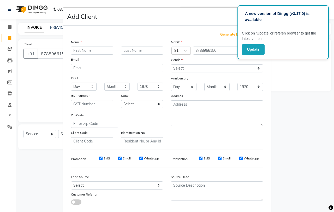
click at [81, 51] on input "text" at bounding box center [92, 51] width 42 height 8
click at [196, 69] on select "Select [DEMOGRAPHIC_DATA] [DEMOGRAPHIC_DATA] Other Prefer Not To Say" at bounding box center [217, 68] width 92 height 8
click at [171, 64] on select "Select [DEMOGRAPHIC_DATA] [DEMOGRAPHIC_DATA] Other Prefer Not To Say" at bounding box center [217, 68] width 92 height 8
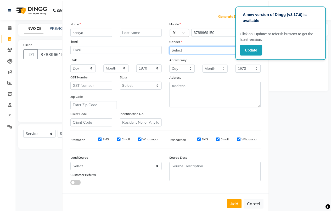
scroll to position [29, 0]
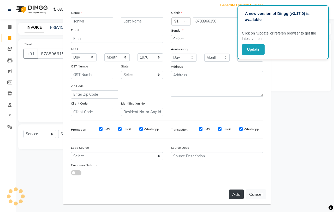
click at [235, 195] on button "Add" at bounding box center [236, 193] width 15 height 9
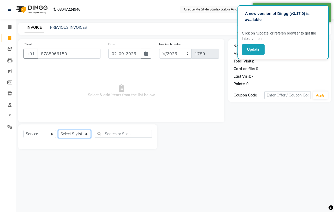
click at [84, 134] on select "Select Stylist [PERSON_NAME] sir Archana.B mam Archana.S mam TS [PERSON_NAME] m…" at bounding box center [74, 134] width 33 height 8
click at [58, 130] on select "Select Stylist [PERSON_NAME] sir Archana.B mam Archana.S mam TS [PERSON_NAME] m…" at bounding box center [74, 134] width 33 height 8
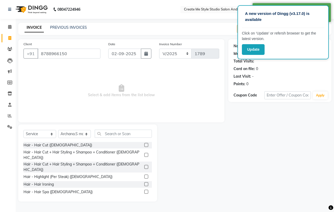
click at [144, 165] on label at bounding box center [146, 167] width 4 height 4
click at [144, 165] on input "checkbox" at bounding box center [145, 166] width 3 height 3
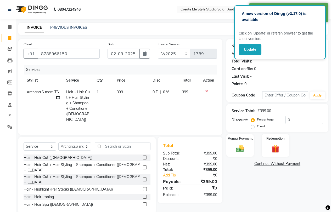
click at [123, 91] on span "399" at bounding box center [120, 92] width 6 height 5
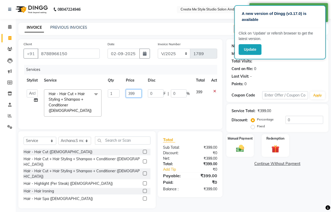
click at [138, 92] on input "399" at bounding box center [134, 93] width 16 height 8
click at [239, 144] on img at bounding box center [239, 148] width 13 height 9
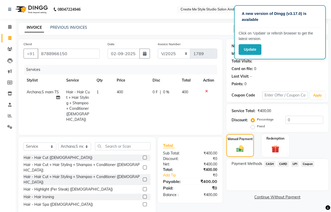
click at [295, 162] on span "UPI" at bounding box center [295, 164] width 8 height 6
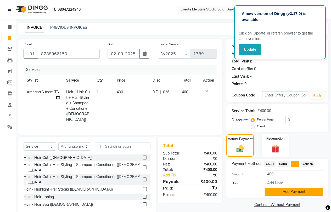
click at [283, 192] on button "Add Payment" at bounding box center [293, 192] width 58 height 8
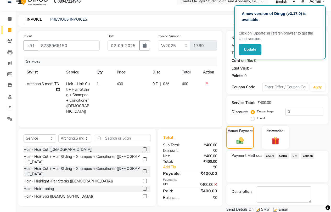
scroll to position [26, 0]
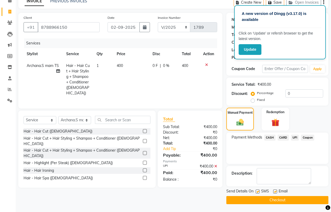
click at [274, 191] on label at bounding box center [275, 191] width 4 height 4
click at [274, 191] on input "checkbox" at bounding box center [274, 191] width 3 height 3
click at [258, 191] on label at bounding box center [257, 191] width 4 height 4
click at [258, 191] on input "checkbox" at bounding box center [256, 191] width 3 height 3
click at [253, 198] on button "Checkout" at bounding box center [277, 200] width 102 height 8
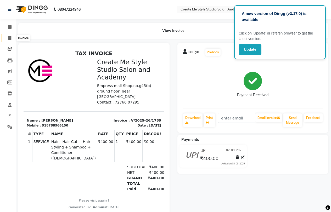
click at [10, 38] on icon at bounding box center [9, 38] width 3 height 4
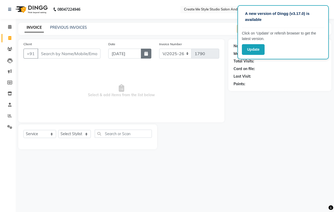
click at [149, 54] on button "button" at bounding box center [146, 54] width 10 height 10
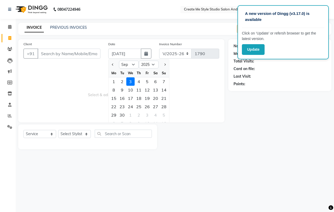
drag, startPoint x: 124, startPoint y: 84, endPoint x: 120, endPoint y: 82, distance: 4.2
click at [124, 84] on div "2" at bounding box center [122, 81] width 8 height 8
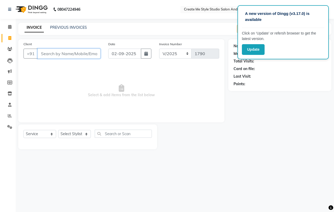
click at [57, 53] on input "Client" at bounding box center [69, 54] width 63 height 10
click at [88, 54] on span "Add Client" at bounding box center [87, 53] width 21 height 5
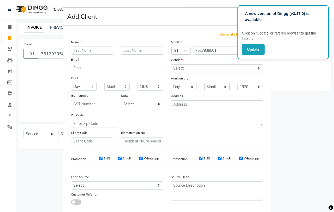
click at [88, 51] on input "text" at bounding box center [92, 51] width 42 height 8
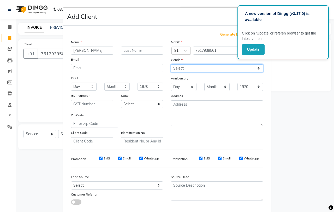
click at [187, 68] on select "Select [DEMOGRAPHIC_DATA] [DEMOGRAPHIC_DATA] Other Prefer Not To Say" at bounding box center [217, 68] width 92 height 8
click at [171, 64] on select "Select [DEMOGRAPHIC_DATA] [DEMOGRAPHIC_DATA] Other Prefer Not To Say" at bounding box center [217, 68] width 92 height 8
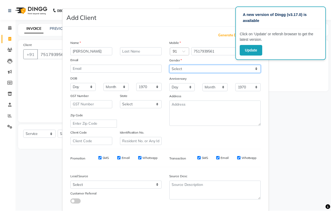
scroll to position [29, 0]
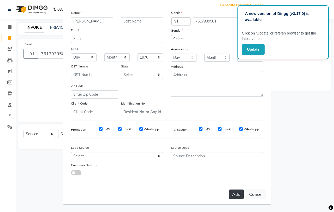
click at [236, 195] on button "Add" at bounding box center [236, 193] width 15 height 9
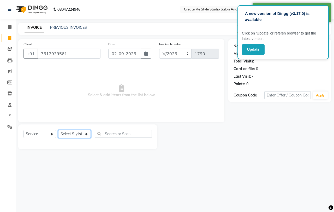
click at [82, 134] on select "Select Stylist [PERSON_NAME] sir Archana.B mam Archana.S mam TS [PERSON_NAME] m…" at bounding box center [74, 134] width 33 height 8
click at [58, 130] on select "Select Stylist [PERSON_NAME] sir Archana.B mam Archana.S mam TS [PERSON_NAME] m…" at bounding box center [74, 134] width 33 height 8
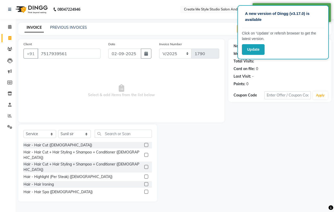
click at [144, 165] on label at bounding box center [146, 167] width 4 height 4
click at [144, 165] on input "checkbox" at bounding box center [145, 166] width 3 height 3
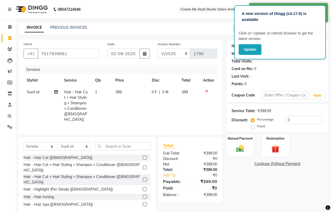
click at [126, 89] on td "399" at bounding box center [130, 105] width 36 height 39
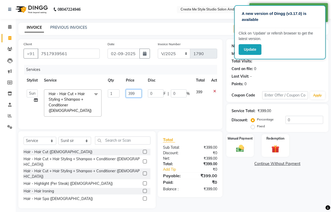
click at [140, 92] on input "399" at bounding box center [134, 93] width 16 height 8
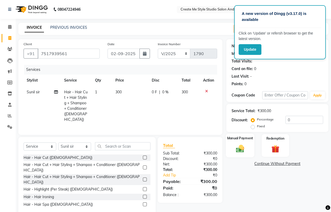
click at [243, 147] on img at bounding box center [239, 148] width 13 height 9
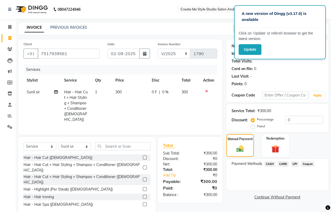
click at [269, 165] on span "CASH" at bounding box center [269, 164] width 11 height 6
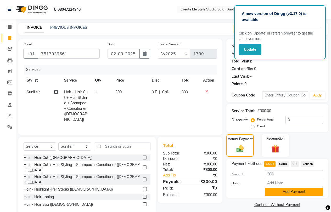
click at [275, 191] on button "Add Payment" at bounding box center [293, 192] width 58 height 8
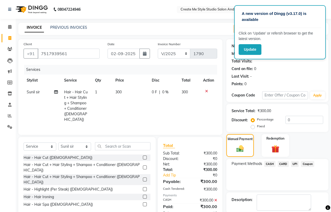
click at [143, 177] on label at bounding box center [145, 179] width 4 height 4
click at [143, 178] on input "checkbox" at bounding box center [144, 179] width 3 height 3
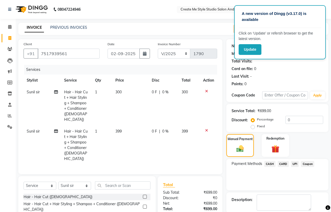
click at [130, 125] on td "399" at bounding box center [130, 144] width 36 height 39
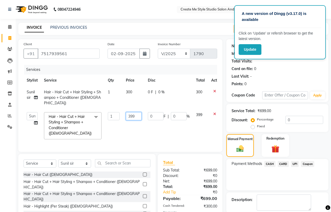
click at [137, 112] on input "399" at bounding box center [134, 116] width 16 height 8
click at [294, 163] on span "UPI" at bounding box center [295, 164] width 8 height 6
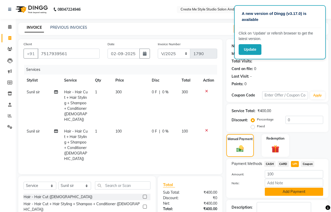
click at [286, 193] on button "Add Payment" at bounding box center [293, 192] width 58 height 8
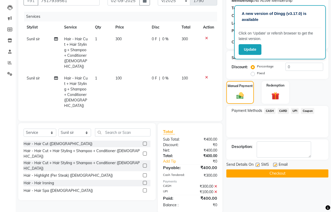
scroll to position [55, 0]
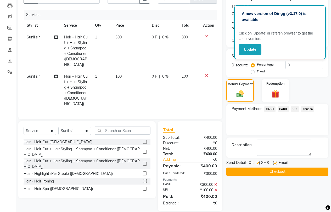
click at [258, 162] on label at bounding box center [257, 163] width 4 height 4
click at [258, 162] on input "checkbox" at bounding box center [256, 162] width 3 height 3
click at [276, 163] on label at bounding box center [275, 163] width 4 height 4
click at [276, 163] on input "checkbox" at bounding box center [274, 162] width 3 height 3
click at [259, 172] on button "Checkout" at bounding box center [277, 171] width 102 height 8
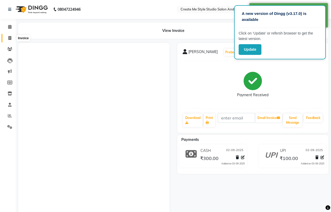
click at [9, 39] on icon at bounding box center [9, 38] width 3 height 4
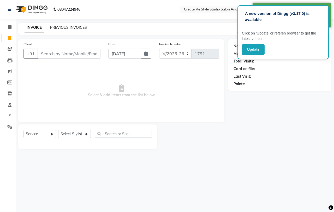
click at [61, 27] on link "PREVIOUS INVOICES" at bounding box center [68, 27] width 37 height 5
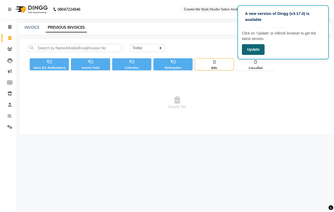
click at [256, 49] on button "Update" at bounding box center [253, 49] width 23 height 11
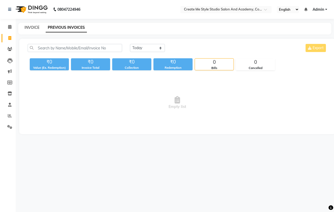
click at [32, 28] on link "INVOICE" at bounding box center [32, 27] width 15 height 5
select select "service"
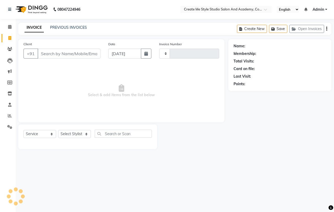
type input "1791"
select select "8253"
